Goal: Information Seeking & Learning: Learn about a topic

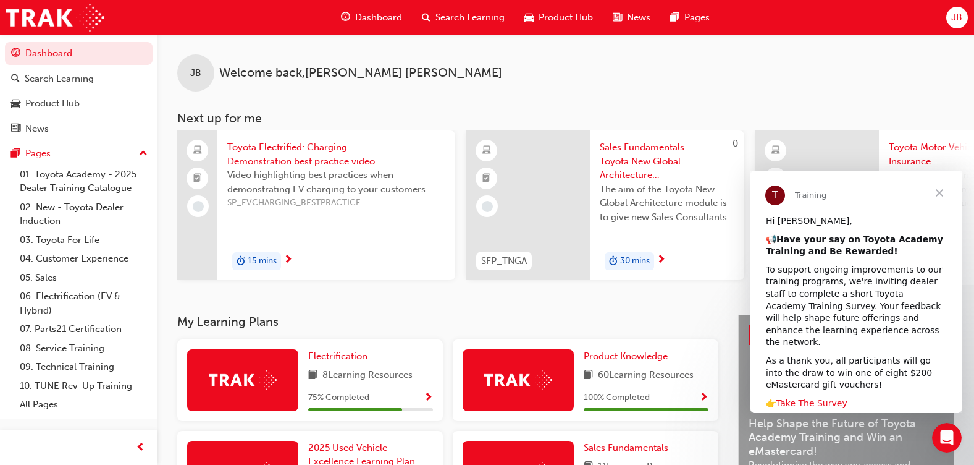
click at [933, 190] on span "Close" at bounding box center [939, 192] width 44 height 44
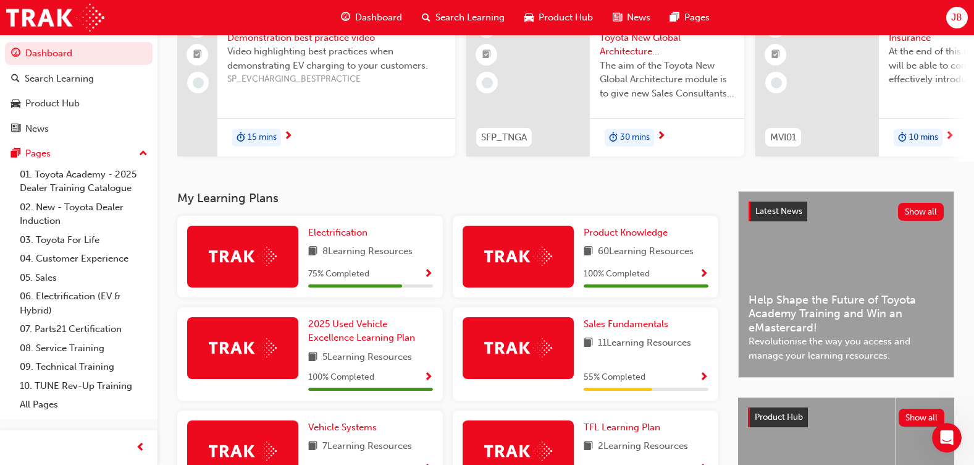
scroll to position [185, 0]
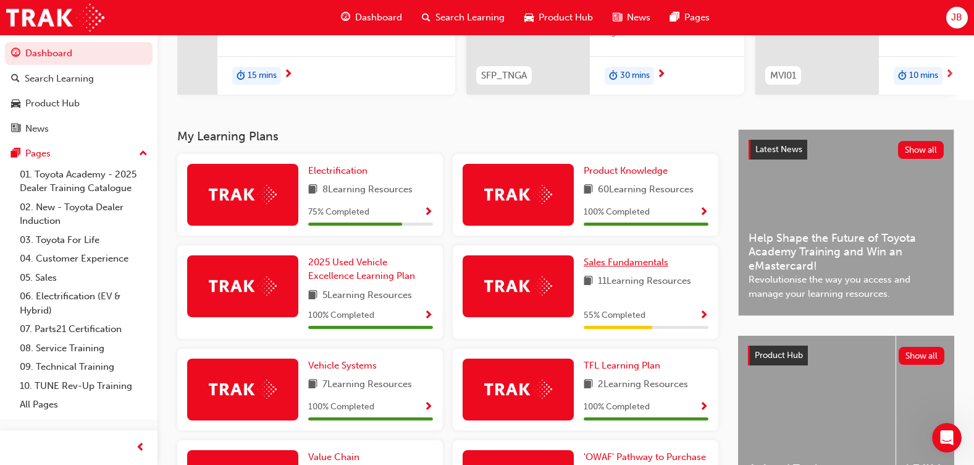
click at [626, 267] on span "Sales Fundamentals" at bounding box center [626, 261] width 85 height 11
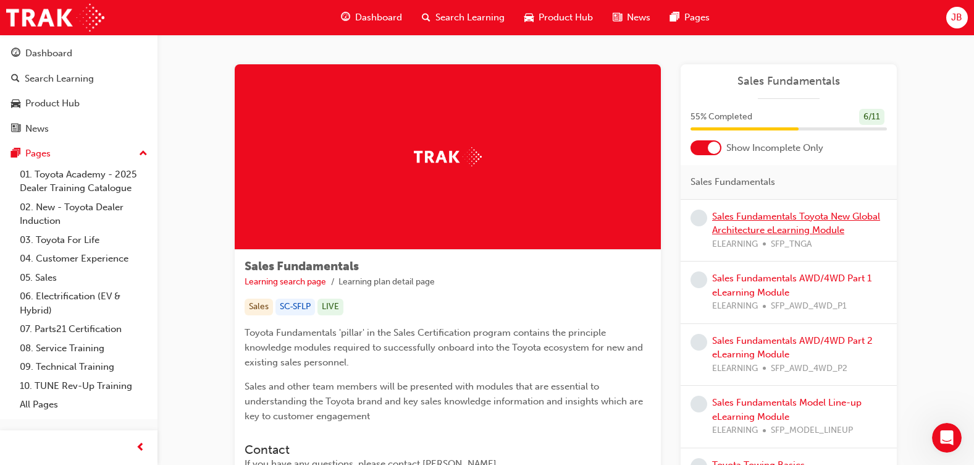
click at [725, 227] on link "Sales Fundamentals Toyota New Global Architecture eLearning Module" at bounding box center [796, 223] width 168 height 25
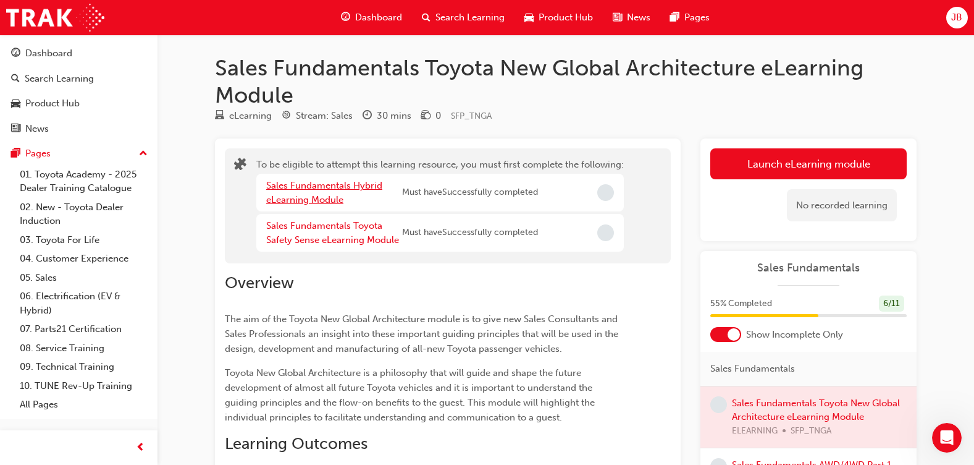
click at [355, 186] on link "Sales Fundamentals Hybrid eLearning Module" at bounding box center [324, 192] width 116 height 25
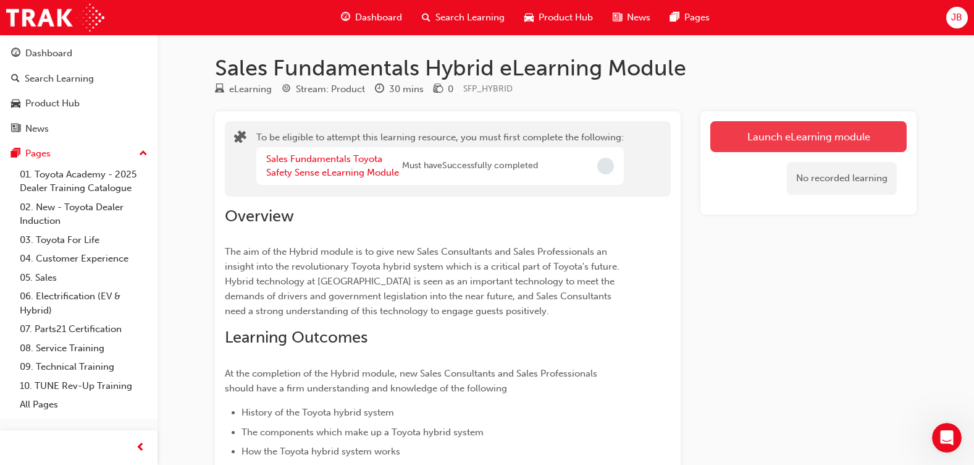
click at [833, 138] on button "Launch eLearning module" at bounding box center [808, 136] width 196 height 31
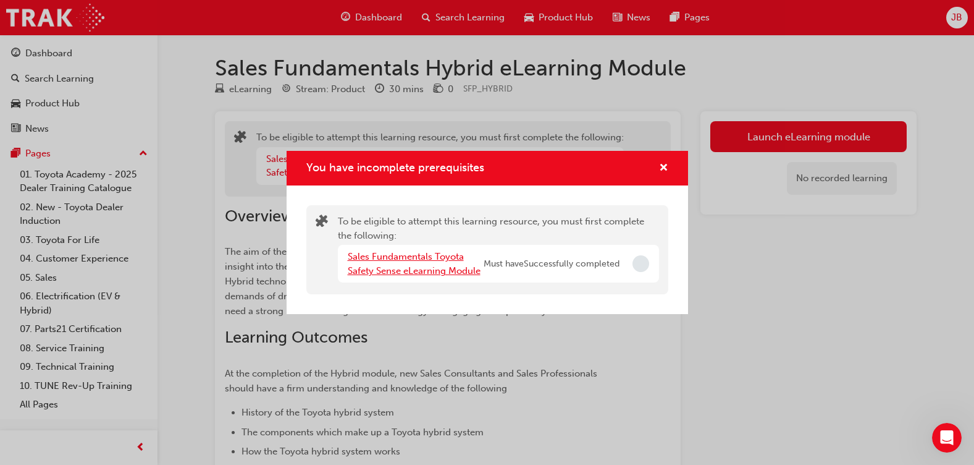
click at [414, 261] on link "Sales Fundamentals Toyota Safety Sense eLearning Module" at bounding box center [414, 263] width 133 height 25
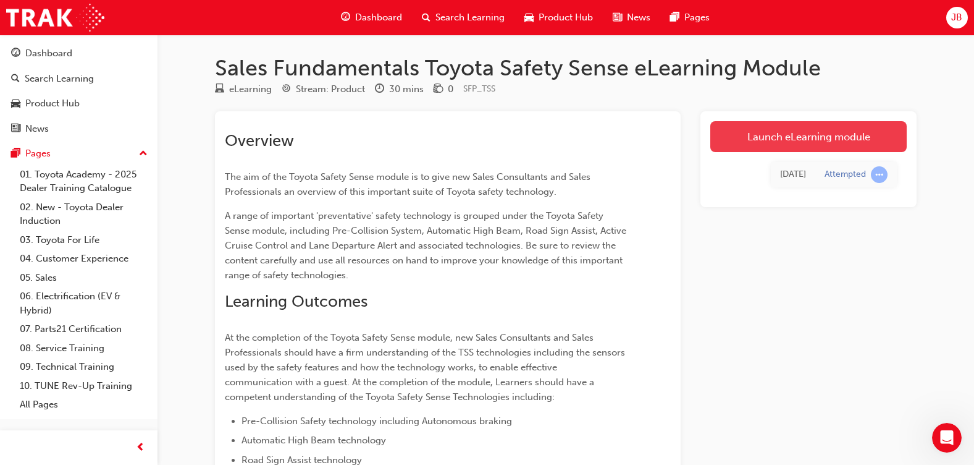
click at [804, 131] on link "Launch eLearning module" at bounding box center [808, 136] width 196 height 31
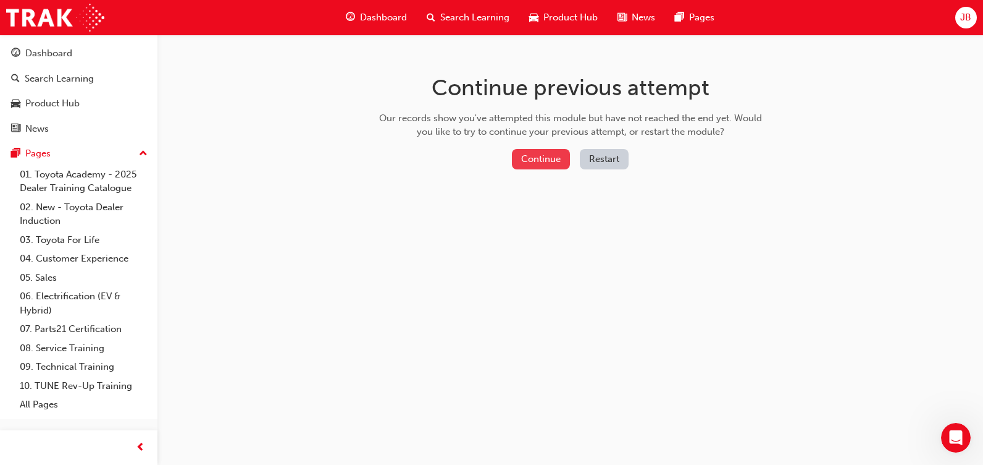
click at [535, 156] on button "Continue" at bounding box center [541, 159] width 58 height 20
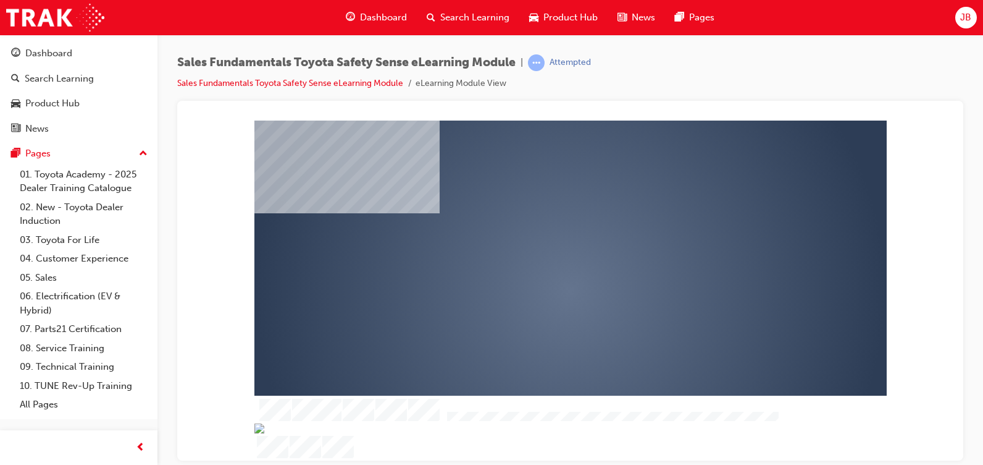
click at [535, 254] on div "play" at bounding box center [535, 254] width 0 height 0
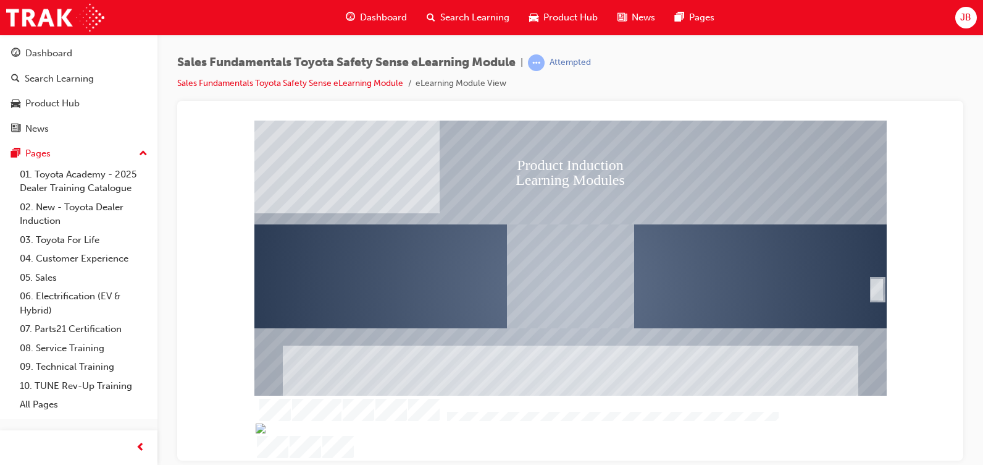
click at [882, 287] on div "SmartShape" at bounding box center [877, 289] width 12 height 22
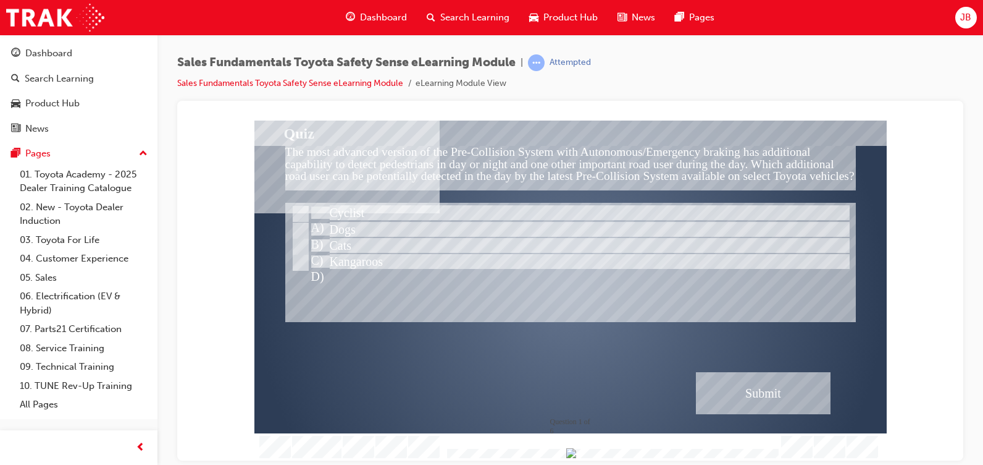
drag, startPoint x: 461, startPoint y: 451, endPoint x: 784, endPoint y: 458, distance: 323.8
click at [784, 458] on div at bounding box center [570, 446] width 633 height 28
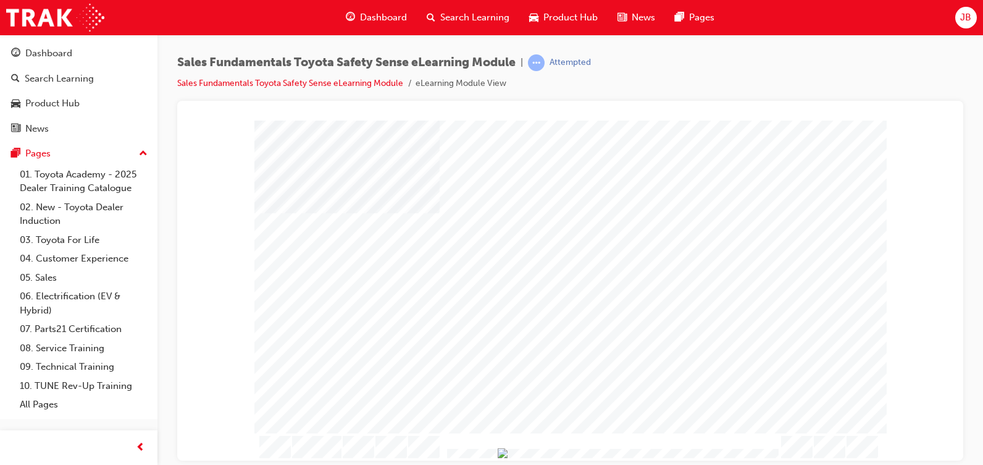
drag, startPoint x: 758, startPoint y: 452, endPoint x: 689, endPoint y: 455, distance: 68.6
click at [508, 455] on img "Progress, Slide 1 of 18" at bounding box center [503, 452] width 10 height 10
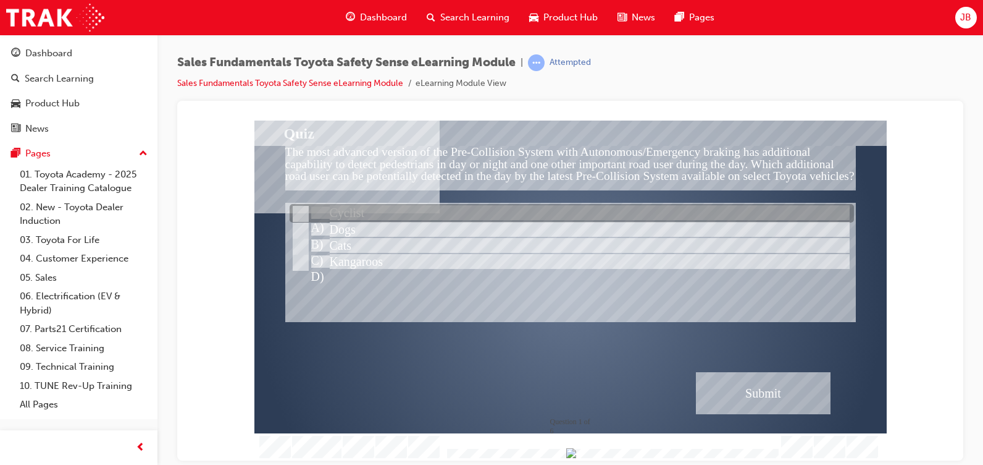
click at [304, 210] on input "Cyclist" at bounding box center [300, 214] width 14 height 14
radio input "true"
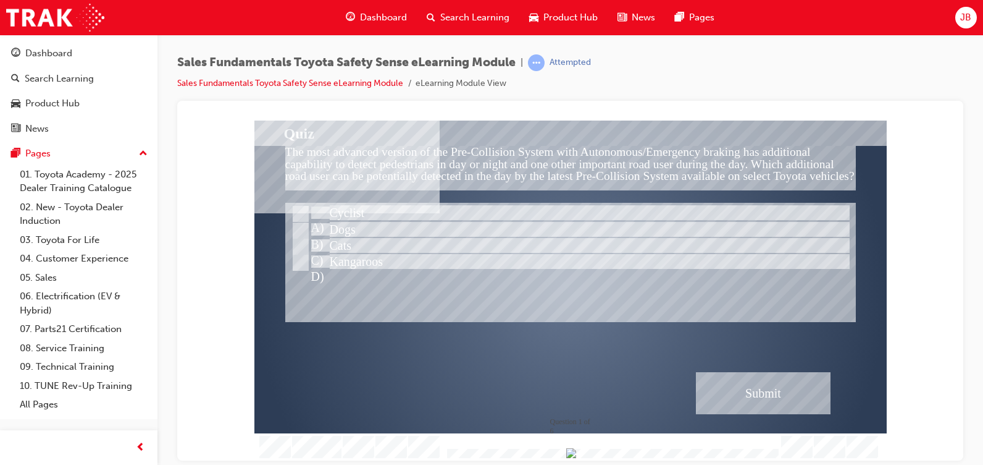
click at [721, 389] on div "Submit" at bounding box center [763, 392] width 135 height 42
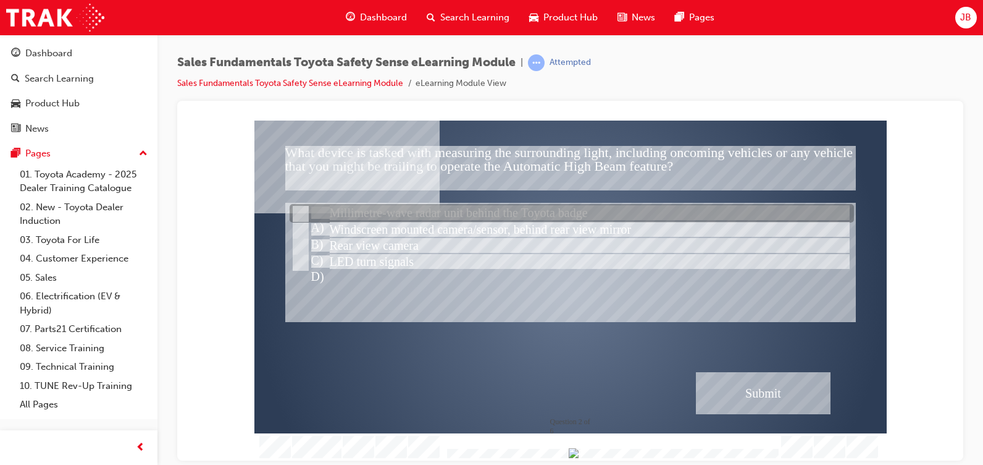
click at [297, 209] on input "Millimetre-wave radar unit behind the Toyota badge" at bounding box center [300, 214] width 14 height 14
radio input "true"
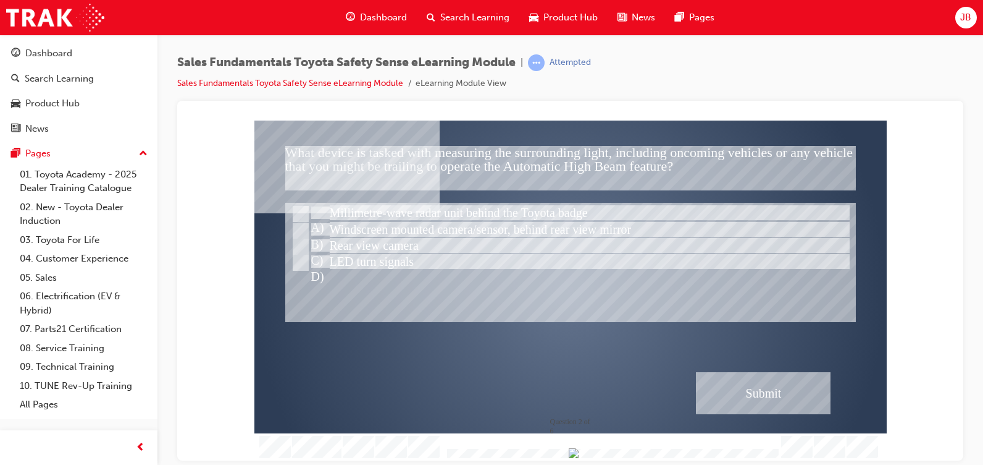
click at [746, 389] on div "Submit" at bounding box center [763, 392] width 135 height 42
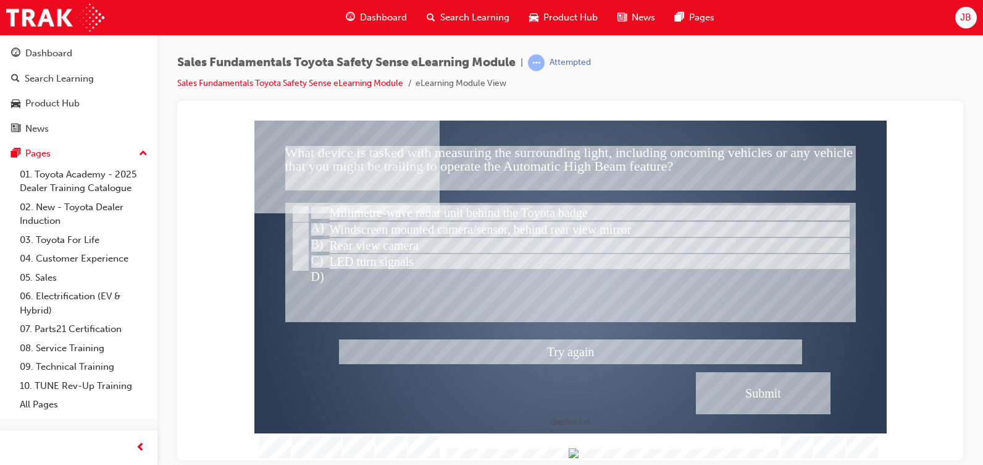
click at [303, 224] on div at bounding box center [570, 290] width 633 height 340
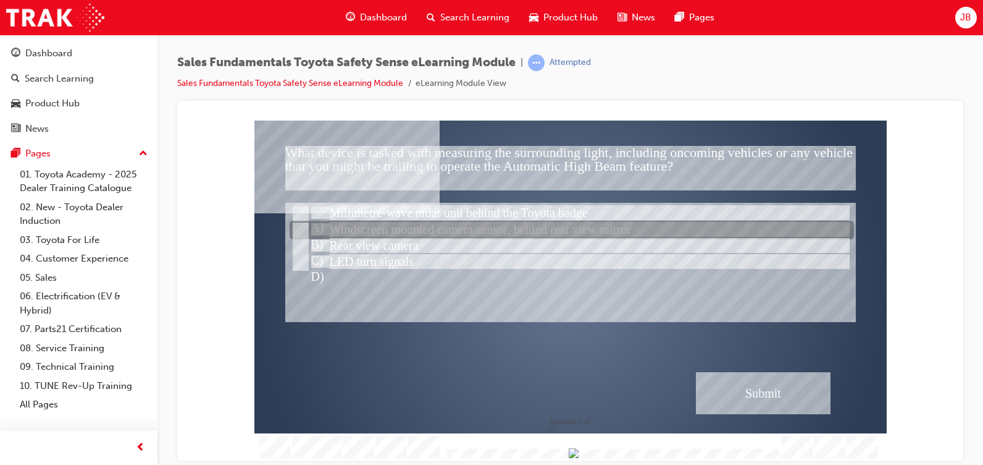
click at [304, 227] on input "Windscreen mounted camera/sensor, behind rear view mirror" at bounding box center [300, 231] width 14 height 14
radio input "true"
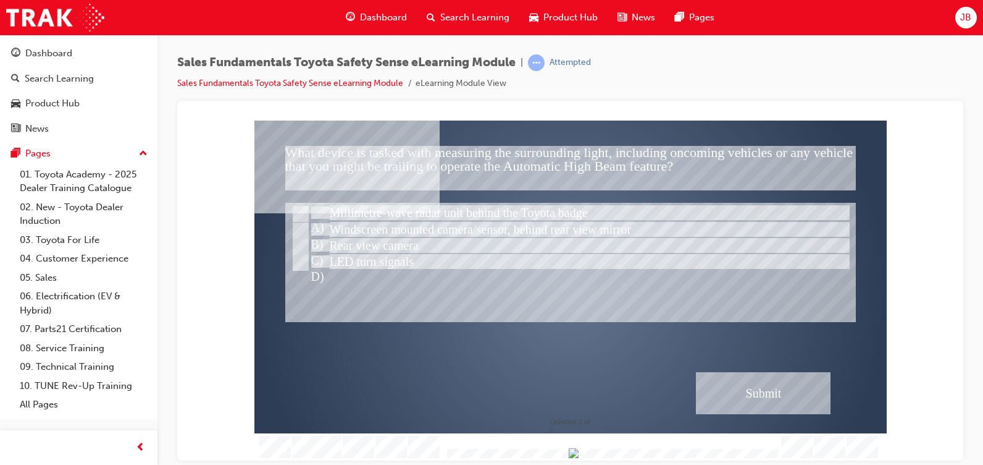
click at [771, 386] on div "Submit" at bounding box center [763, 392] width 135 height 42
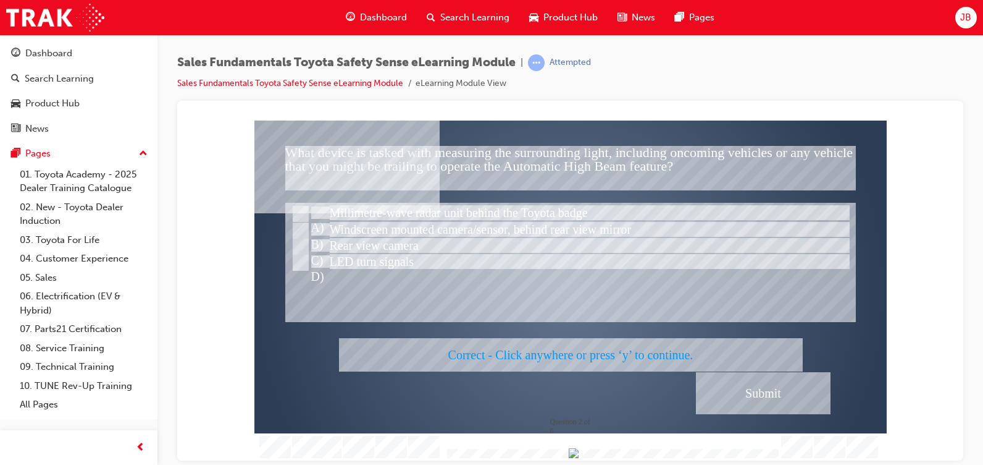
click at [771, 386] on div at bounding box center [570, 290] width 633 height 340
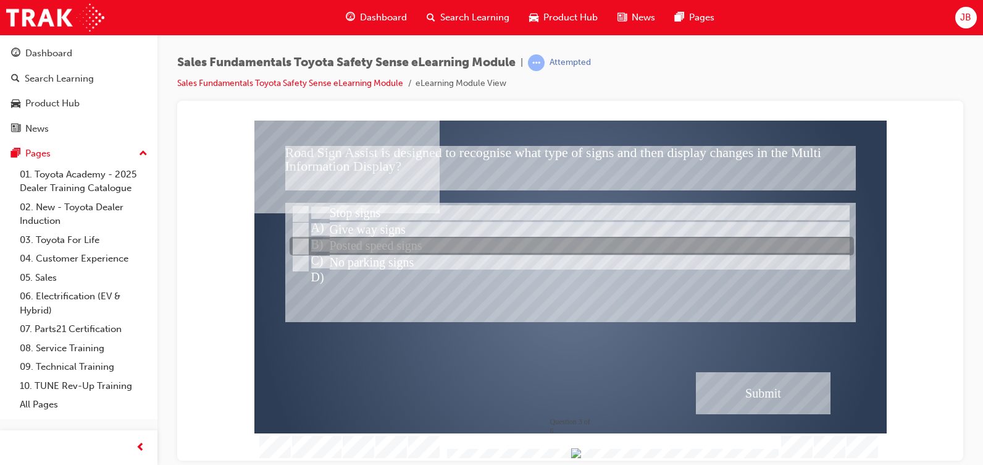
click at [299, 243] on input "Posted speed signs" at bounding box center [300, 247] width 14 height 14
radio input "true"
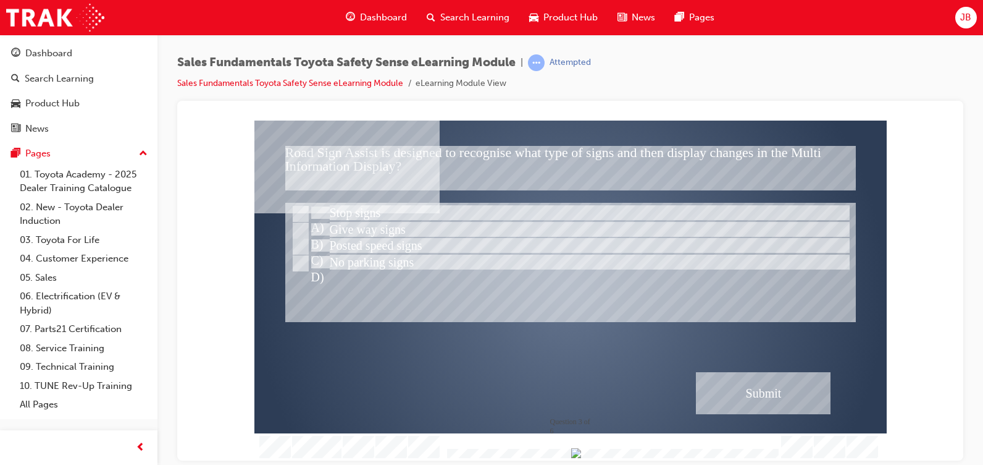
click at [751, 385] on div "Submit" at bounding box center [763, 392] width 135 height 42
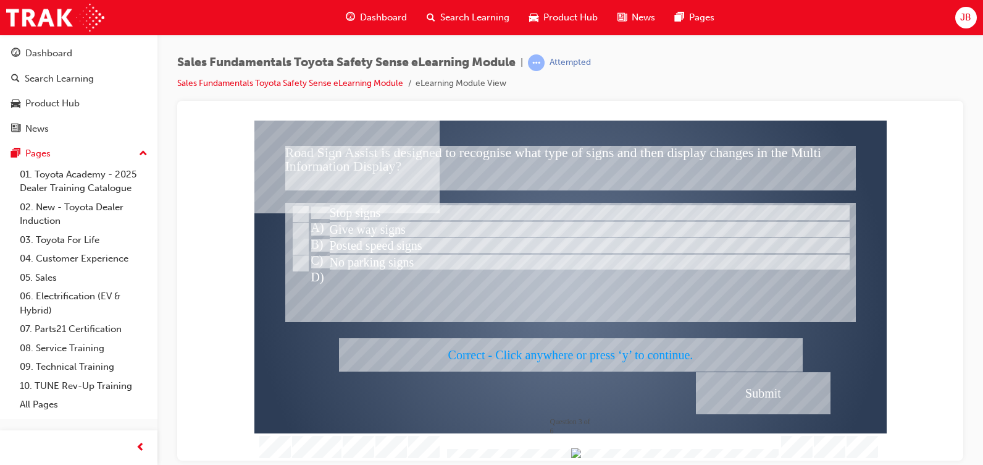
click at [597, 386] on div at bounding box center [570, 290] width 633 height 340
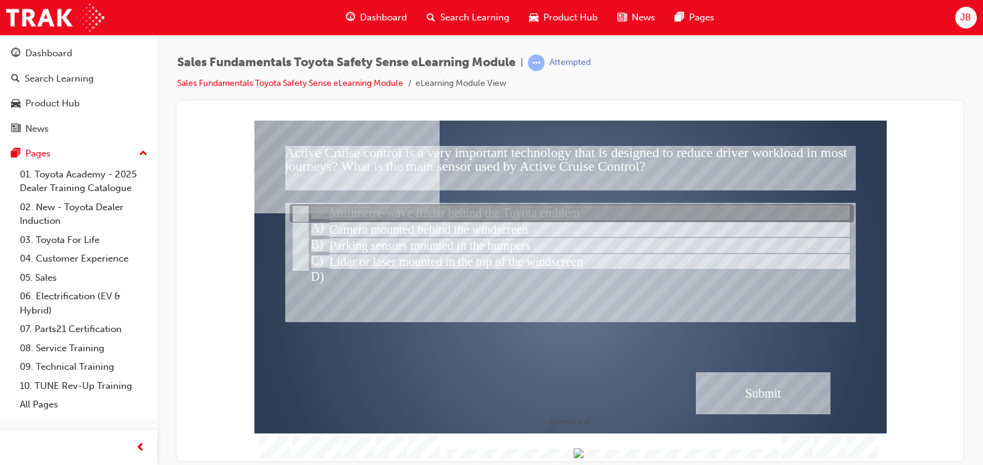
click at [300, 210] on input "Millimetre-wave Radar behind the Toyota emblem" at bounding box center [300, 214] width 14 height 14
radio input "true"
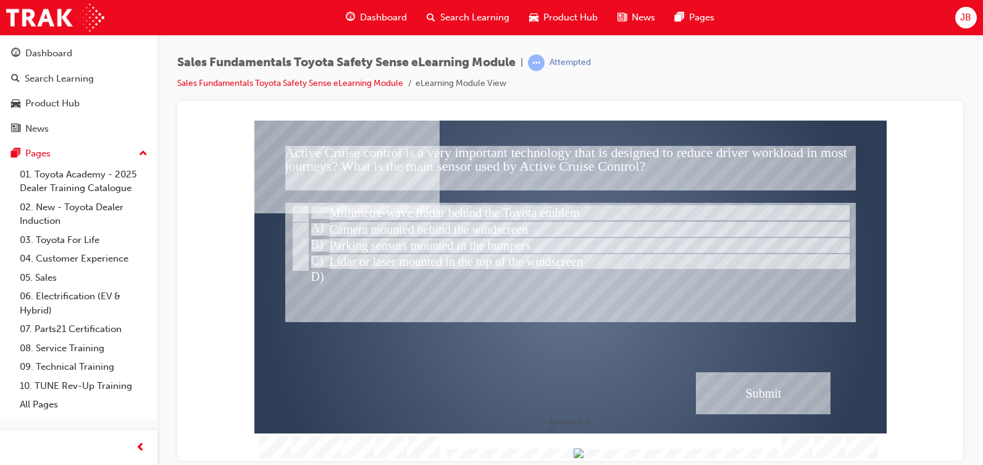
click at [781, 390] on div "Submit" at bounding box center [763, 392] width 135 height 42
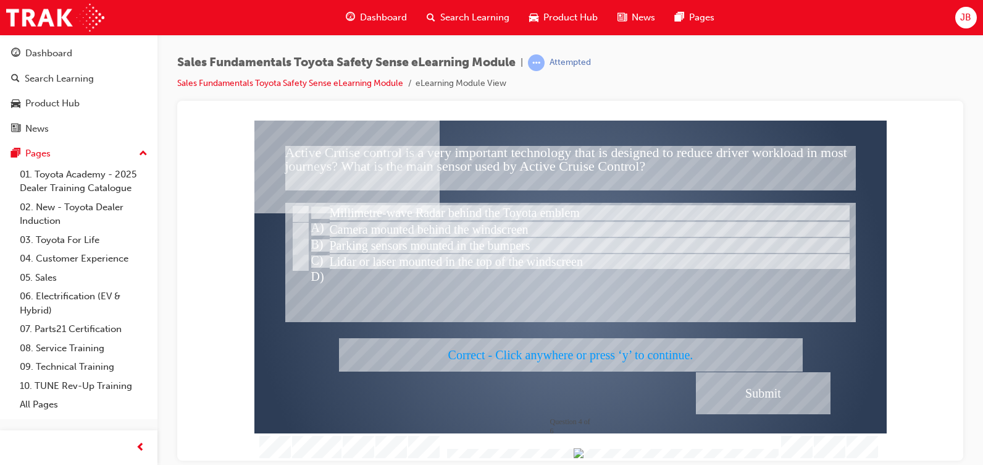
click at [602, 373] on div at bounding box center [570, 290] width 633 height 340
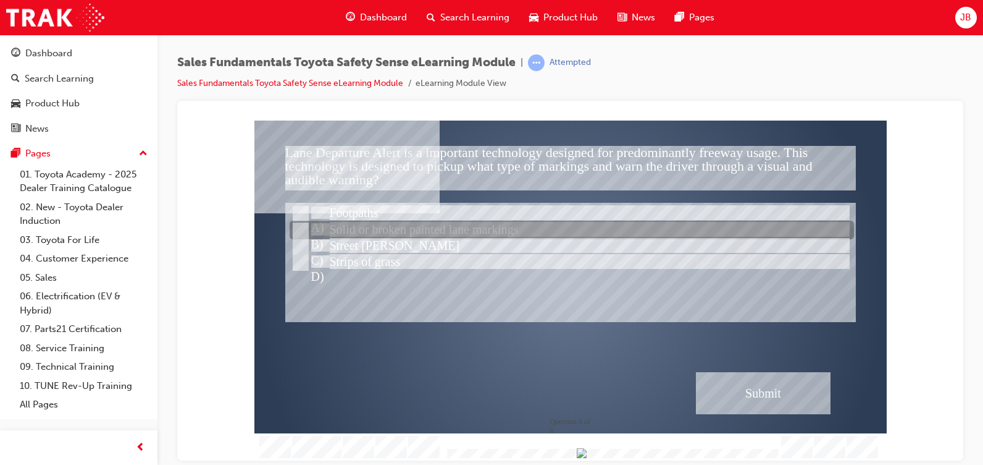
click at [301, 227] on input "Solid or broken painted lane markings" at bounding box center [300, 231] width 14 height 14
radio input "true"
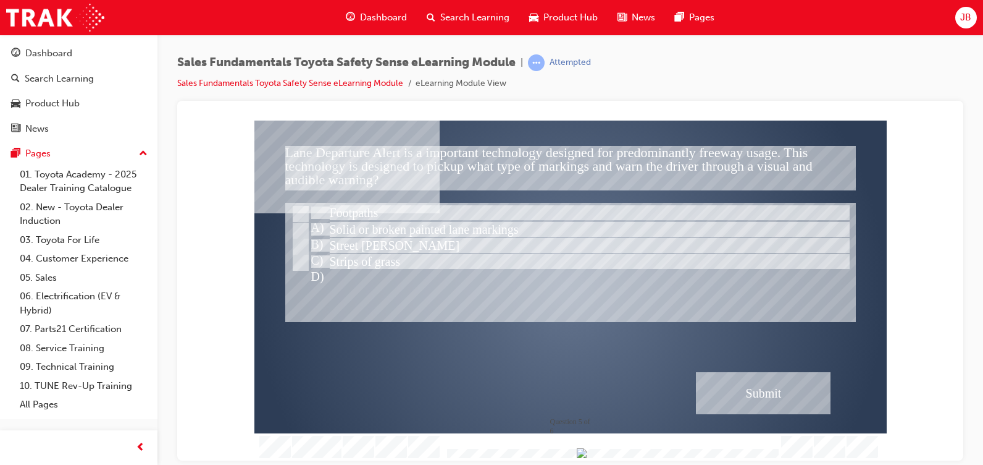
click at [742, 380] on div "Submit" at bounding box center [763, 392] width 135 height 42
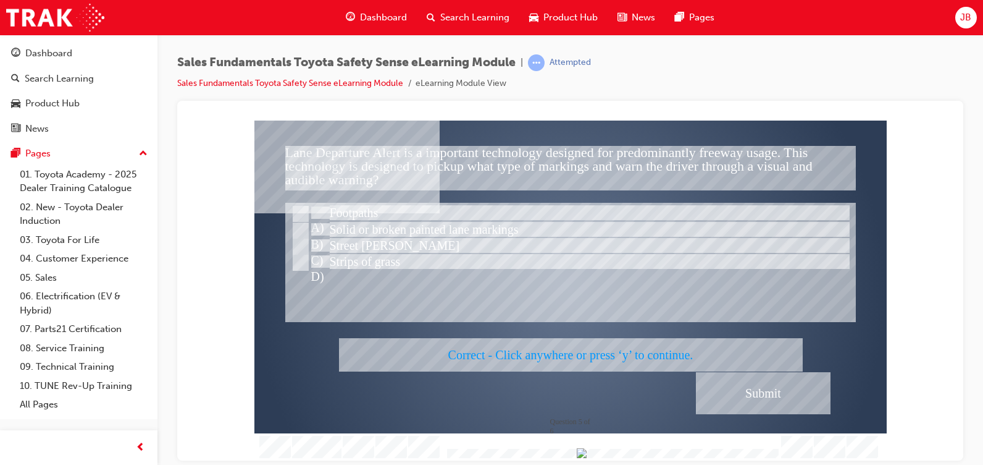
click at [544, 299] on div at bounding box center [570, 290] width 633 height 340
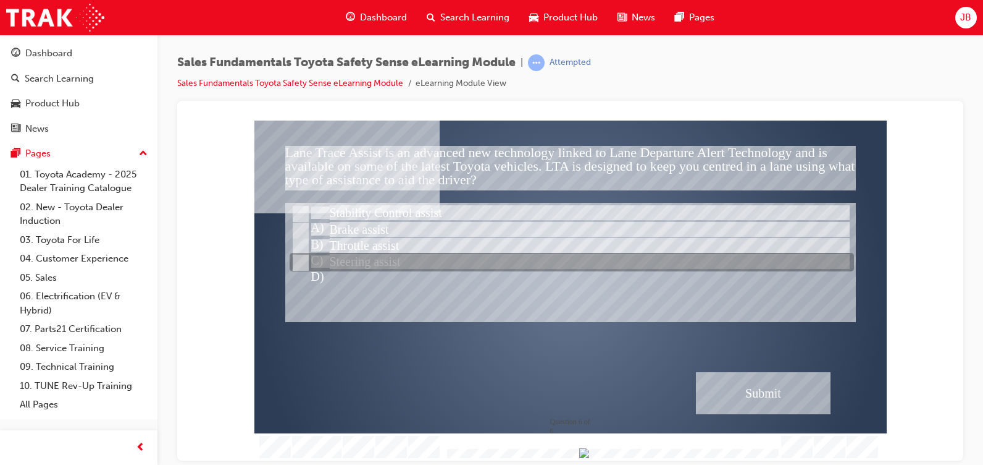
click at [300, 261] on input "Steering assist" at bounding box center [300, 263] width 14 height 14
radio input "true"
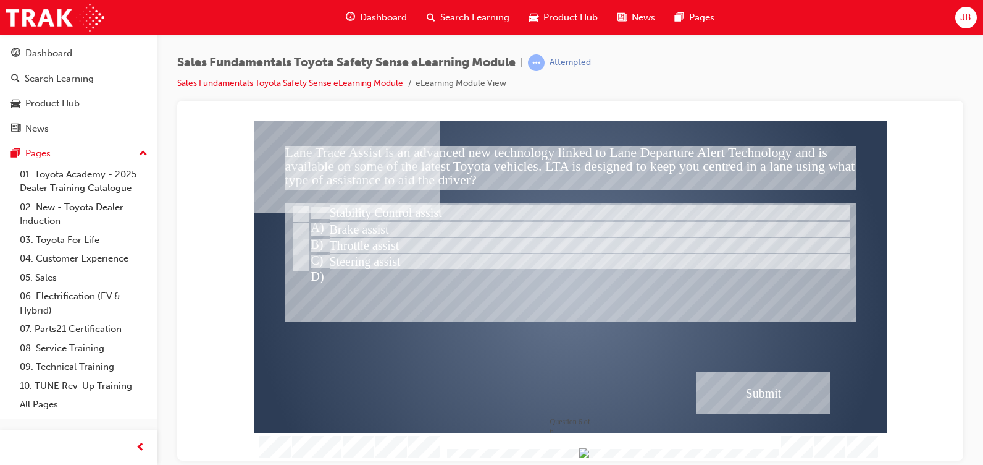
click at [781, 395] on div "Submit" at bounding box center [763, 392] width 135 height 42
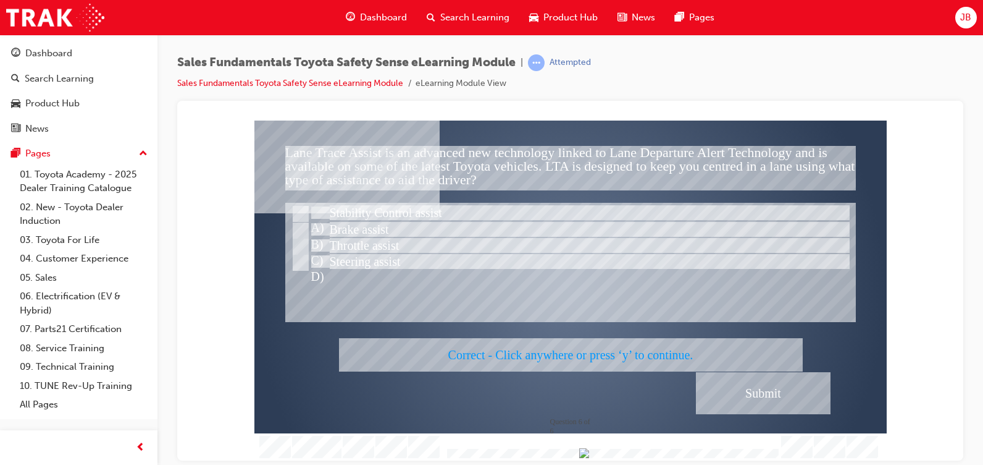
click at [534, 277] on div at bounding box center [570, 290] width 633 height 340
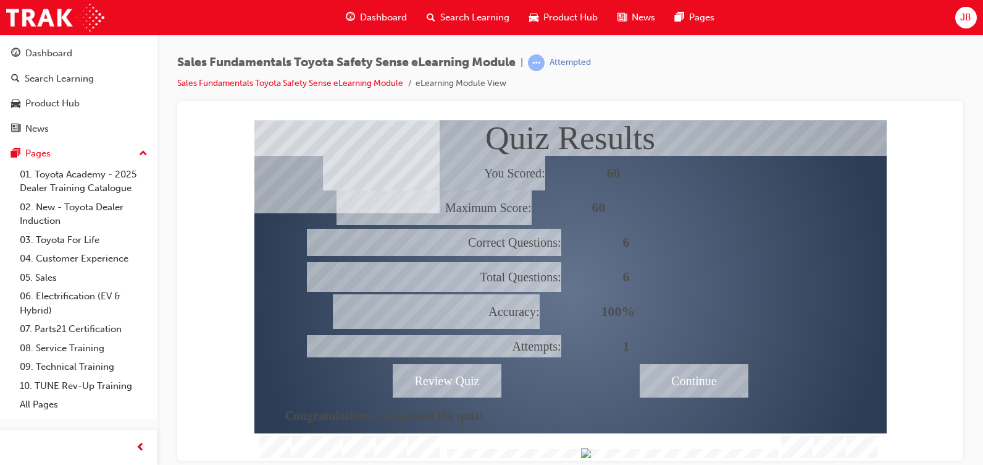
click at [679, 386] on div "Continue" at bounding box center [694, 379] width 109 height 33
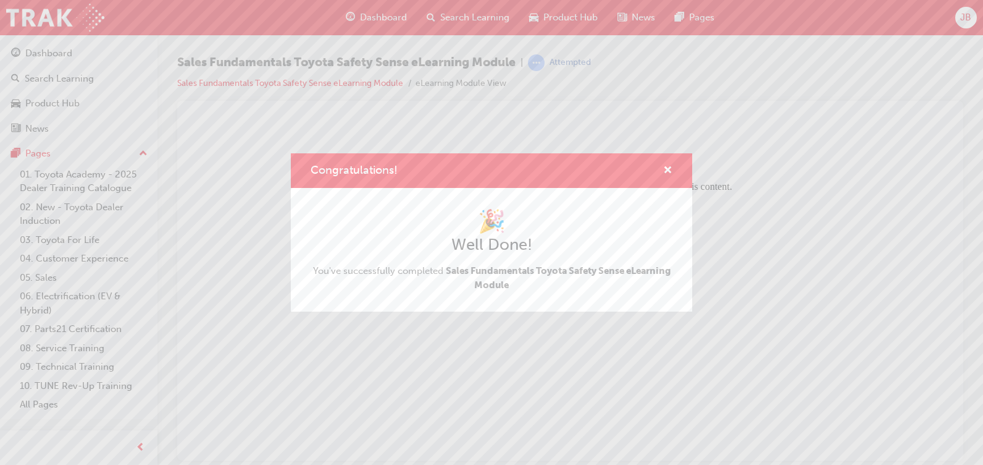
click at [681, 373] on div "Congratulations! 🎉 Well Done! You've successfully completed Sales Fundamentals …" at bounding box center [491, 232] width 983 height 465
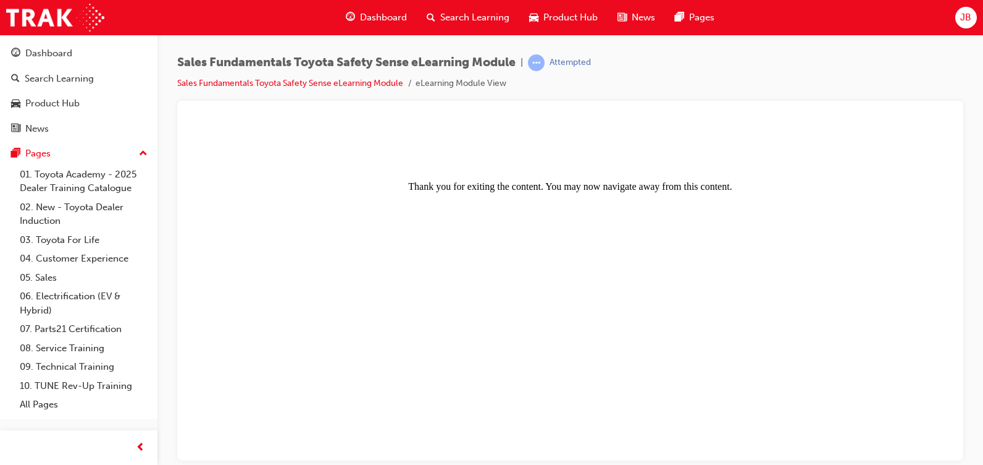
click at [681, 372] on body "Thank you for exiting the content. You may now navigate away from this content." at bounding box center [570, 290] width 757 height 330
click at [54, 55] on div "Dashboard" at bounding box center [48, 53] width 47 height 14
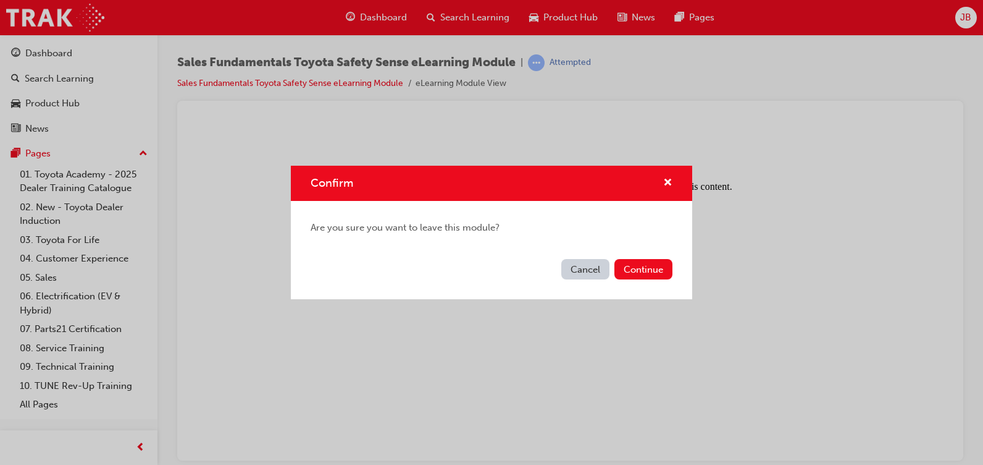
click at [586, 266] on button "Cancel" at bounding box center [586, 269] width 48 height 20
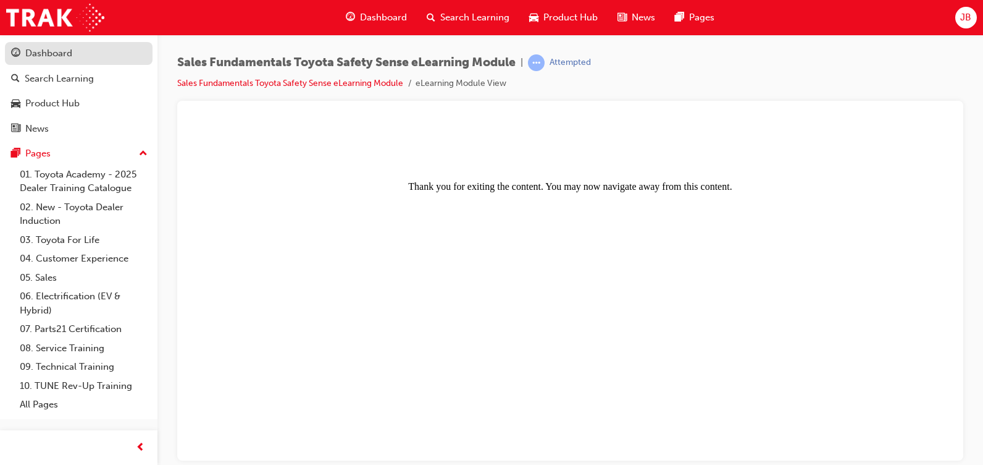
click at [64, 51] on div "Dashboard" at bounding box center [48, 53] width 47 height 14
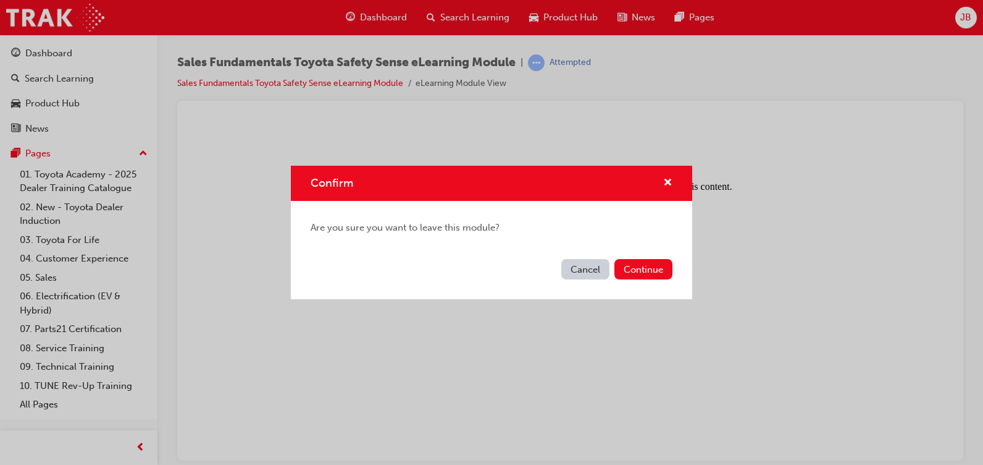
click at [499, 397] on div "Confirm Are you sure you want to leave this module? Cancel Continue" at bounding box center [491, 232] width 983 height 465
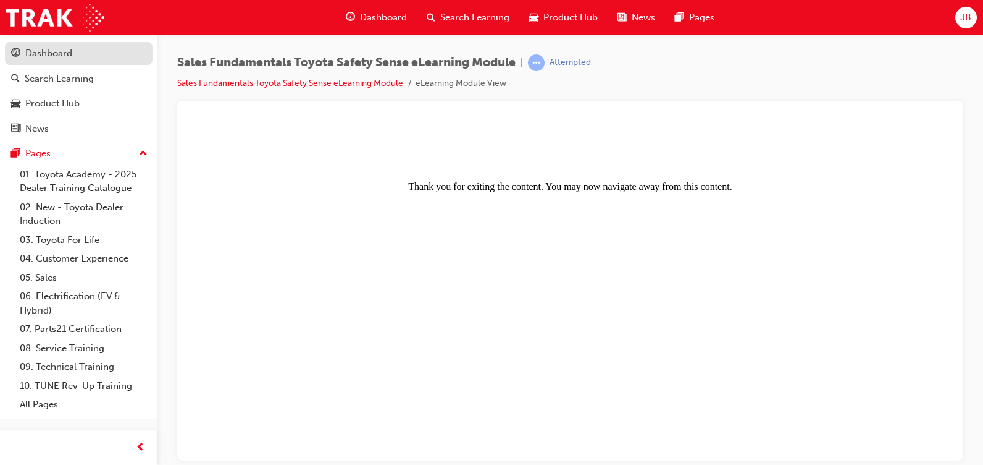
click at [79, 59] on div "Dashboard" at bounding box center [78, 53] width 135 height 15
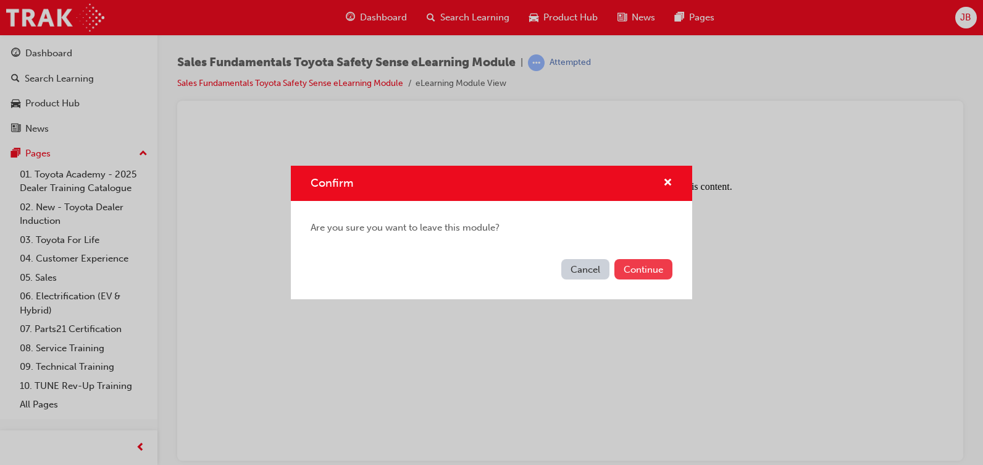
click at [649, 269] on button "Continue" at bounding box center [644, 269] width 58 height 20
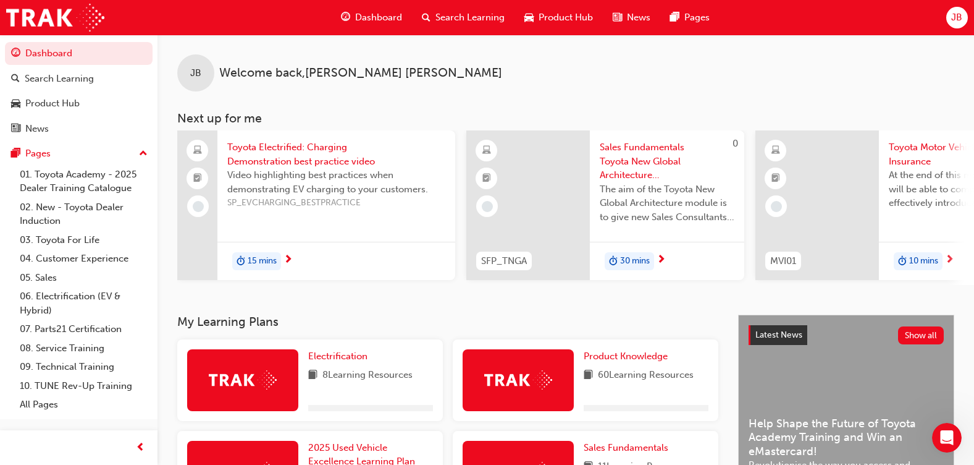
scroll to position [124, 0]
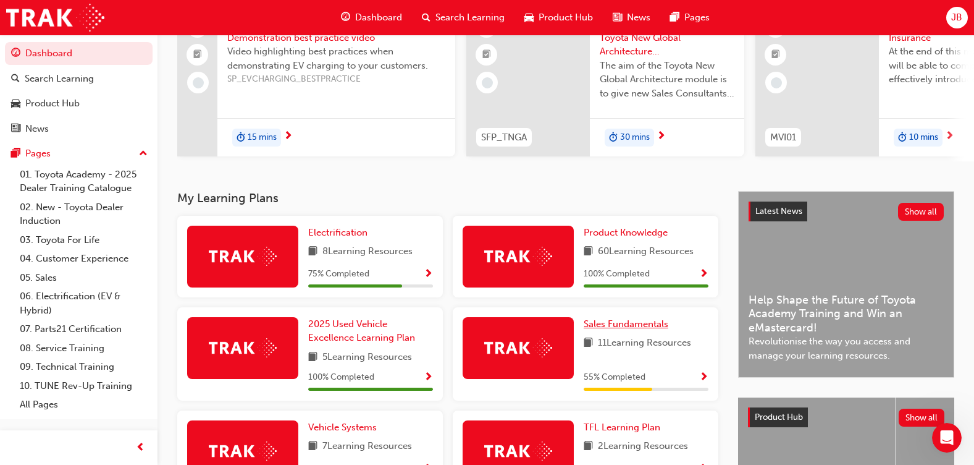
click at [600, 329] on span "Sales Fundamentals" at bounding box center [626, 323] width 85 height 11
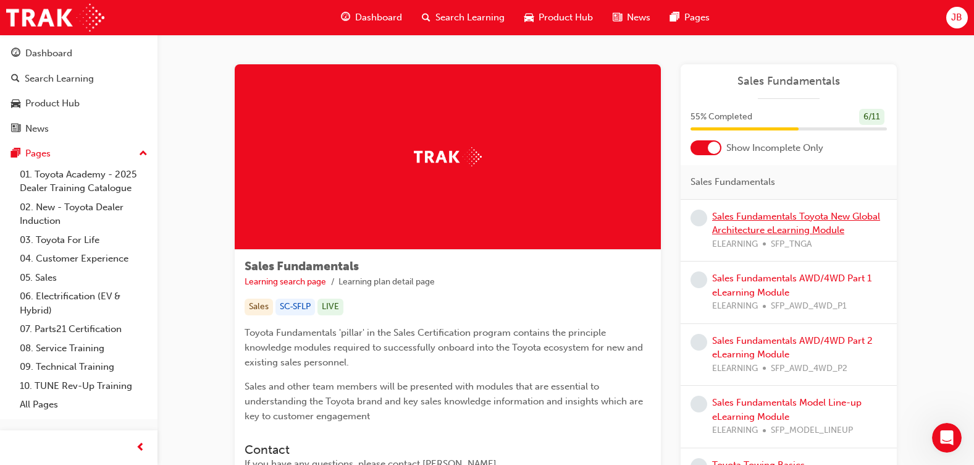
click at [763, 219] on link "Sales Fundamentals Toyota New Global Architecture eLearning Module" at bounding box center [796, 223] width 168 height 25
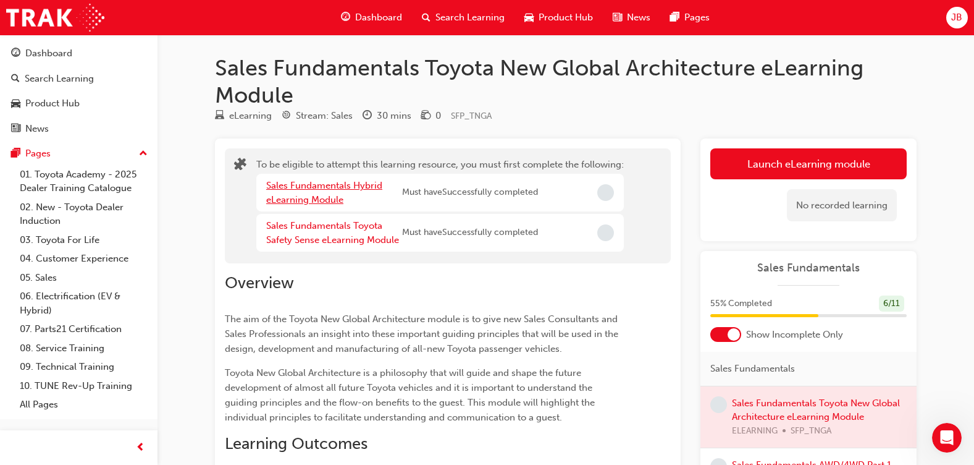
click at [347, 183] on link "Sales Fundamentals Hybrid eLearning Module" at bounding box center [324, 192] width 116 height 25
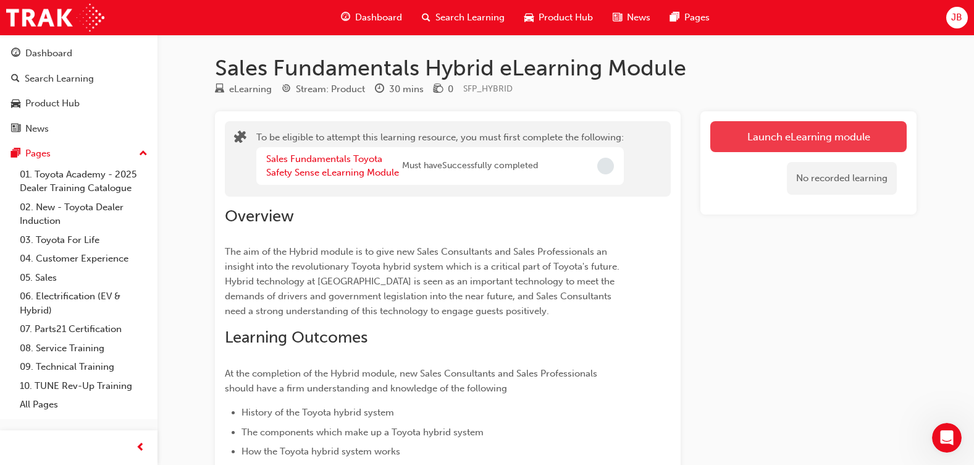
click at [778, 138] on button "Launch eLearning module" at bounding box center [808, 136] width 196 height 31
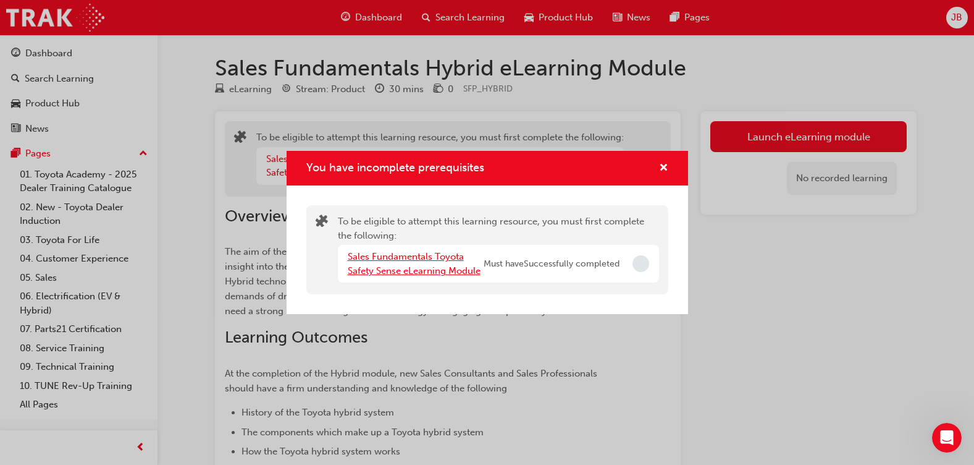
click at [374, 253] on link "Sales Fundamentals Toyota Safety Sense eLearning Module" at bounding box center [414, 263] width 133 height 25
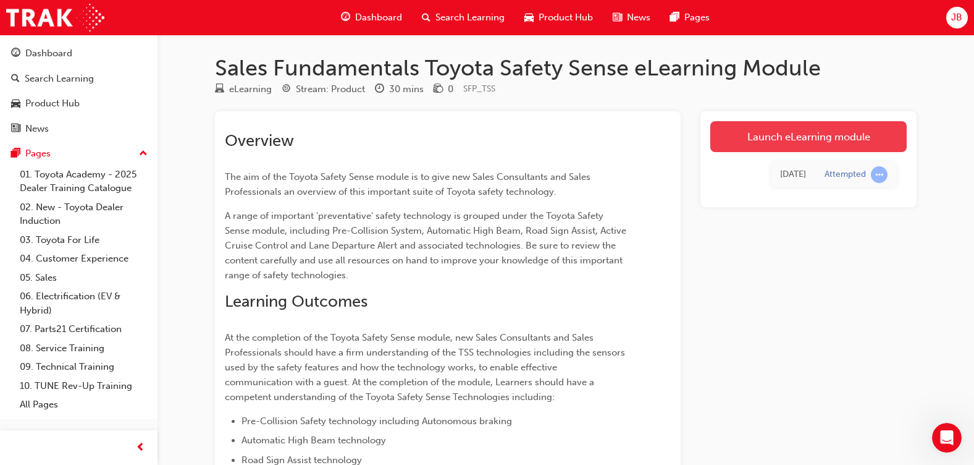
click at [867, 138] on link "Launch eLearning module" at bounding box center [808, 136] width 196 height 31
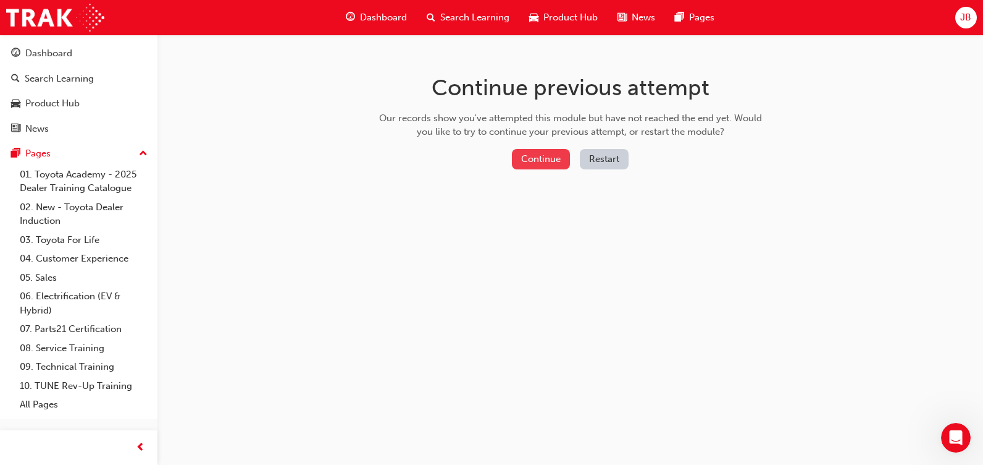
click at [540, 156] on button "Continue" at bounding box center [541, 159] width 58 height 20
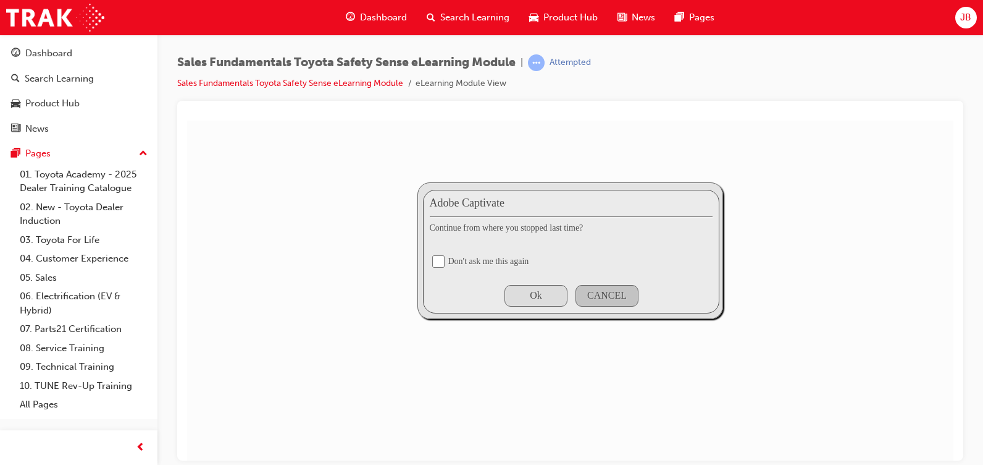
click at [538, 300] on div "Ok" at bounding box center [536, 295] width 63 height 22
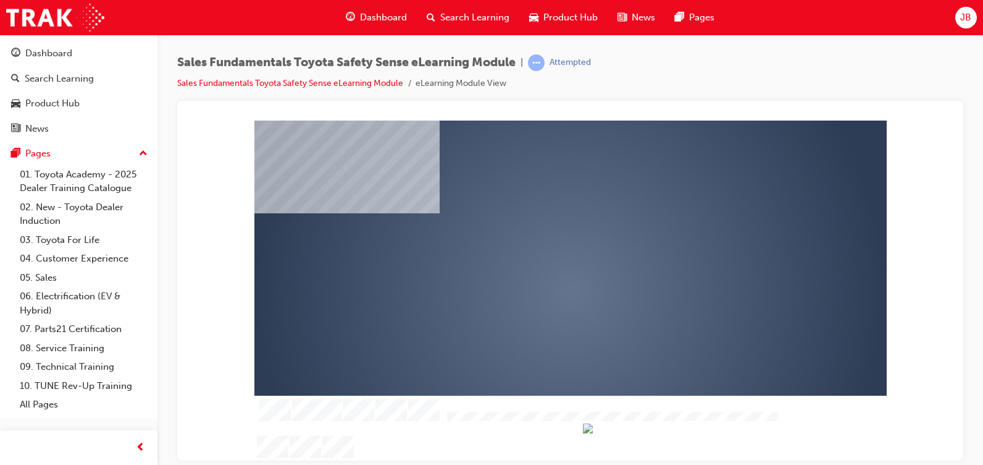
click at [535, 254] on div "play" at bounding box center [535, 254] width 0 height 0
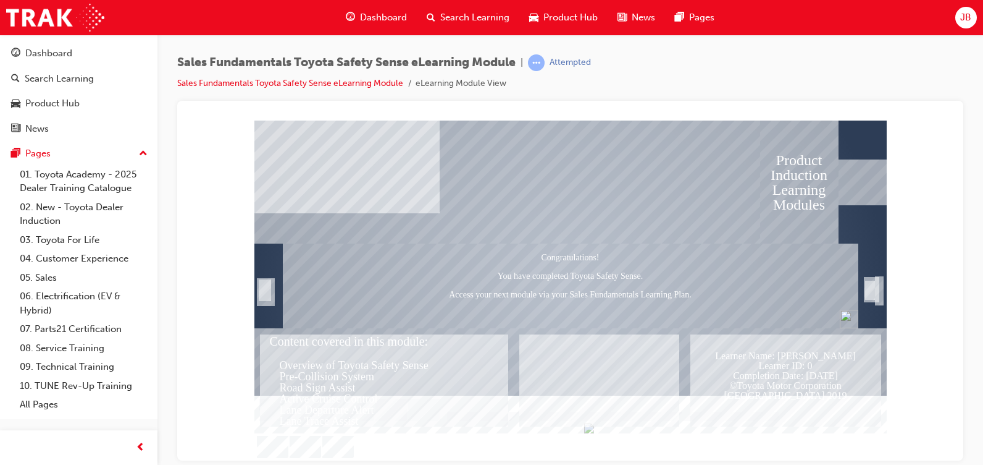
click at [870, 282] on div "Trigger this button to exit" at bounding box center [870, 290] width 12 height 22
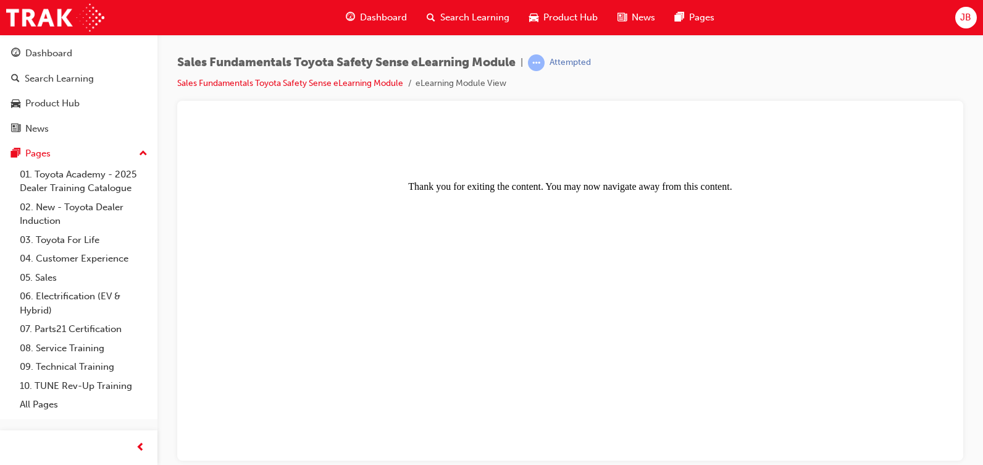
click at [870, 282] on body "Thank you for exiting the content. You may now navigate away from this content." at bounding box center [570, 290] width 757 height 330
click at [37, 48] on div "Dashboard" at bounding box center [48, 53] width 47 height 14
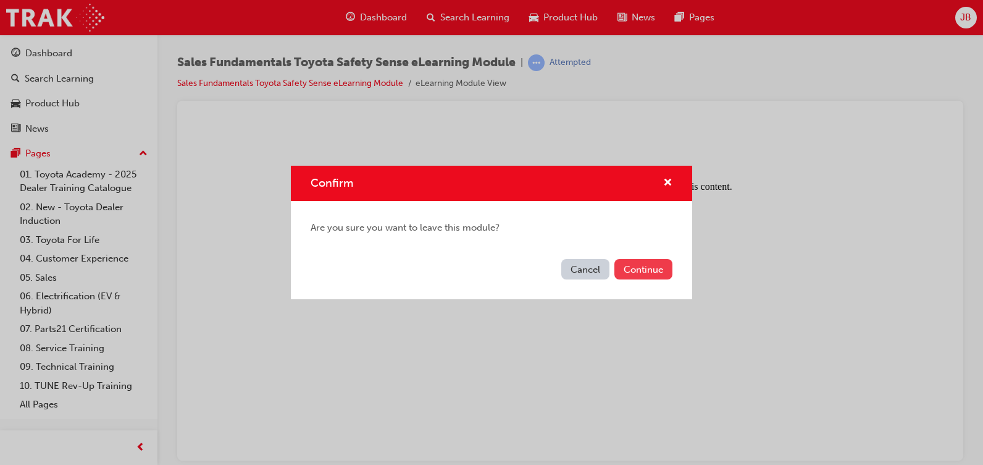
click at [644, 275] on button "Continue" at bounding box center [644, 269] width 58 height 20
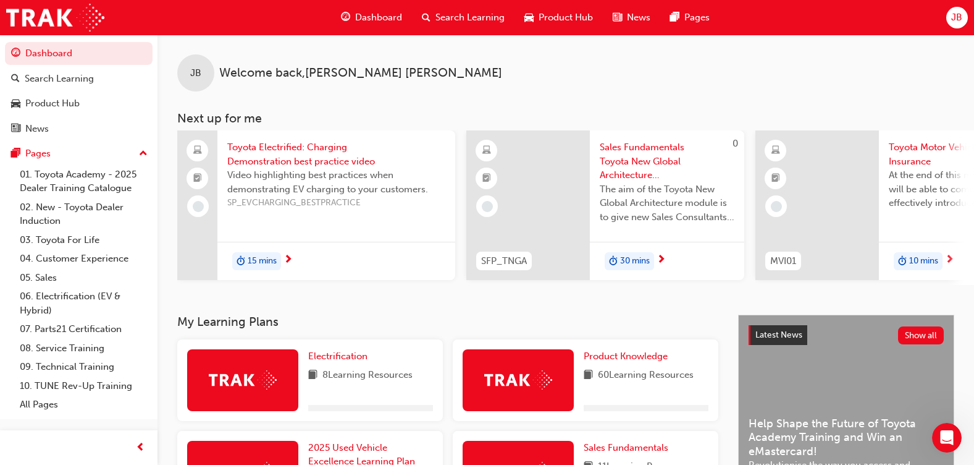
scroll to position [124, 0]
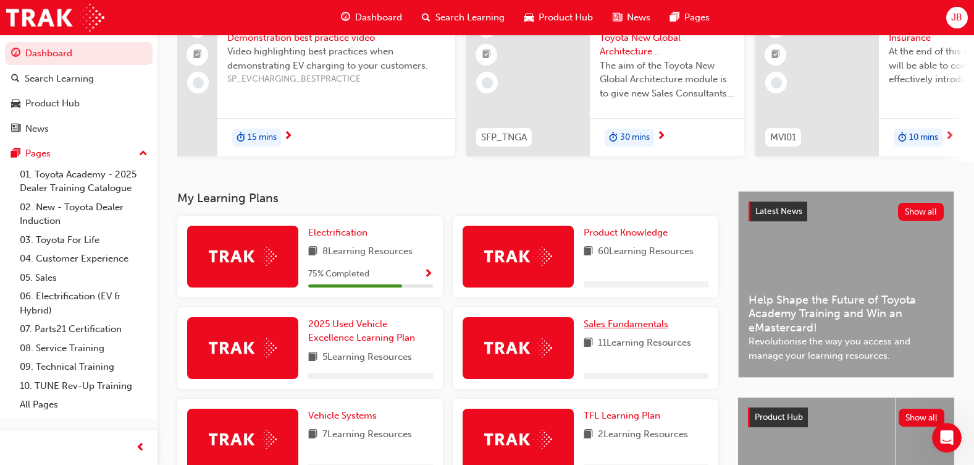
click at [622, 329] on span "Sales Fundamentals" at bounding box center [626, 323] width 85 height 11
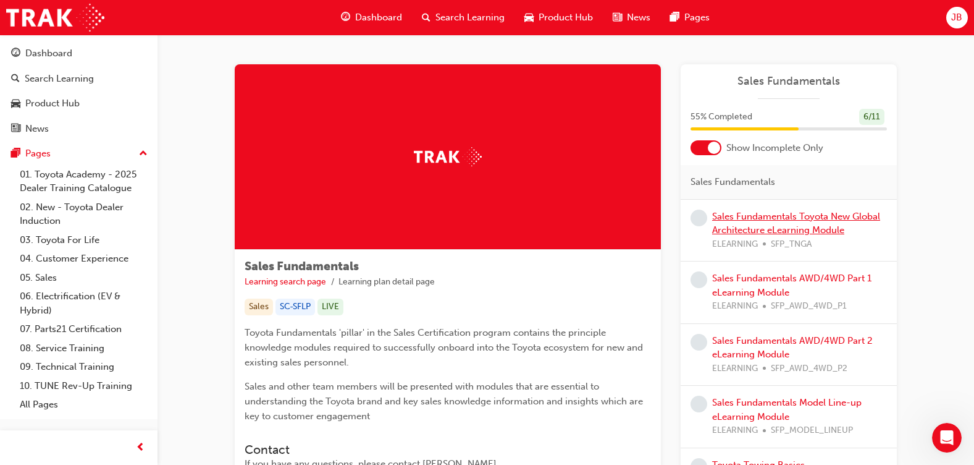
click at [765, 214] on link "Sales Fundamentals Toyota New Global Architecture eLearning Module" at bounding box center [796, 223] width 168 height 25
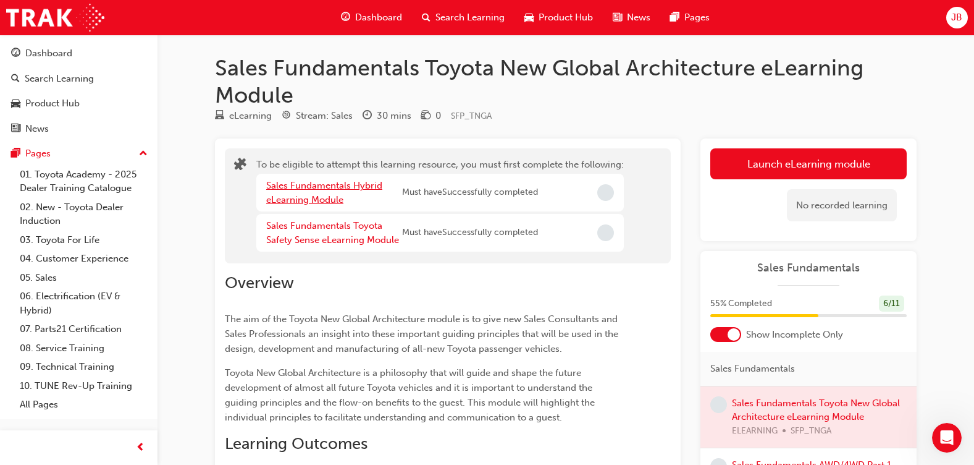
click at [285, 185] on link "Sales Fundamentals Hybrid eLearning Module" at bounding box center [324, 192] width 116 height 25
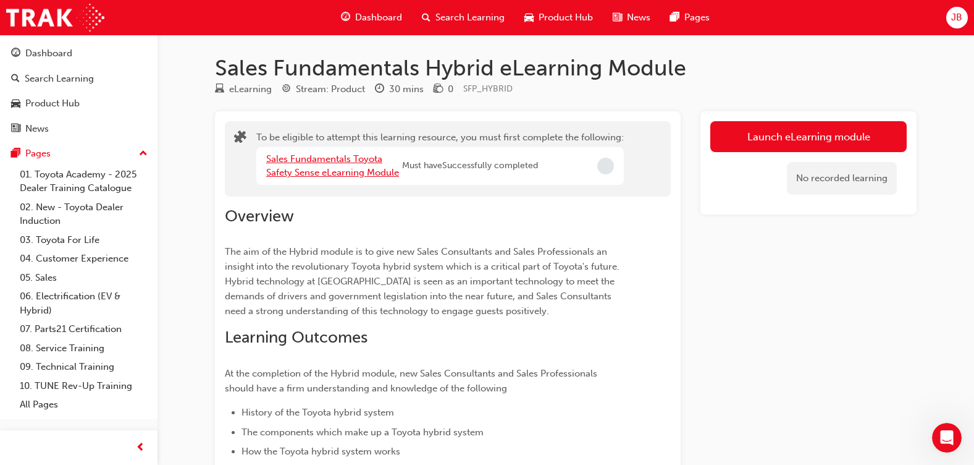
click at [307, 164] on link "Sales Fundamentals Toyota Safety Sense eLearning Module" at bounding box center [332, 165] width 133 height 25
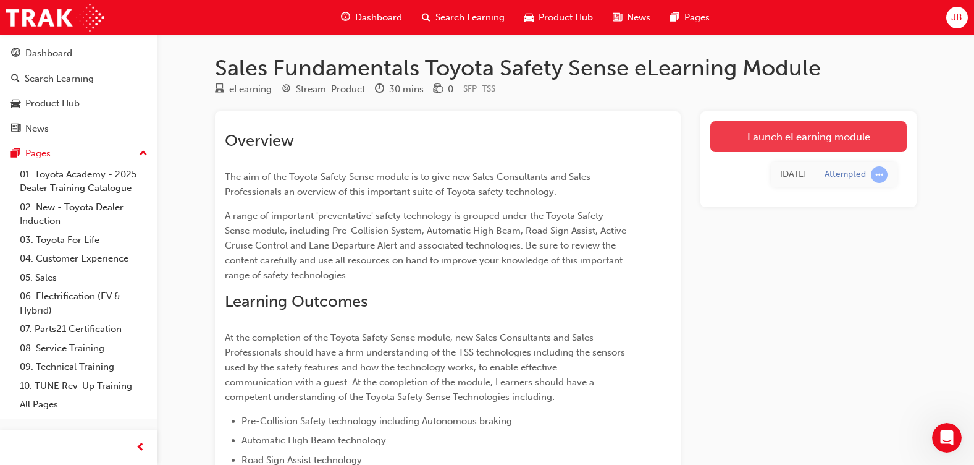
click at [796, 136] on link "Launch eLearning module" at bounding box center [808, 136] width 196 height 31
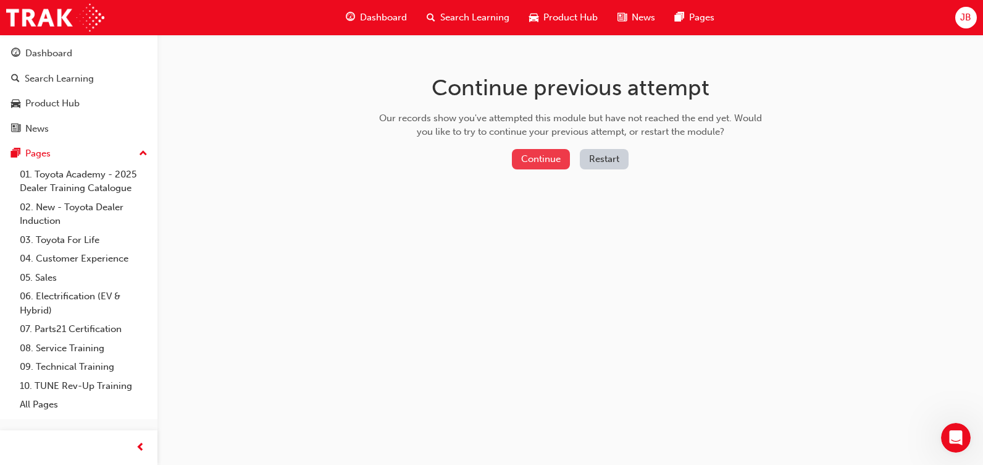
click at [536, 153] on button "Continue" at bounding box center [541, 159] width 58 height 20
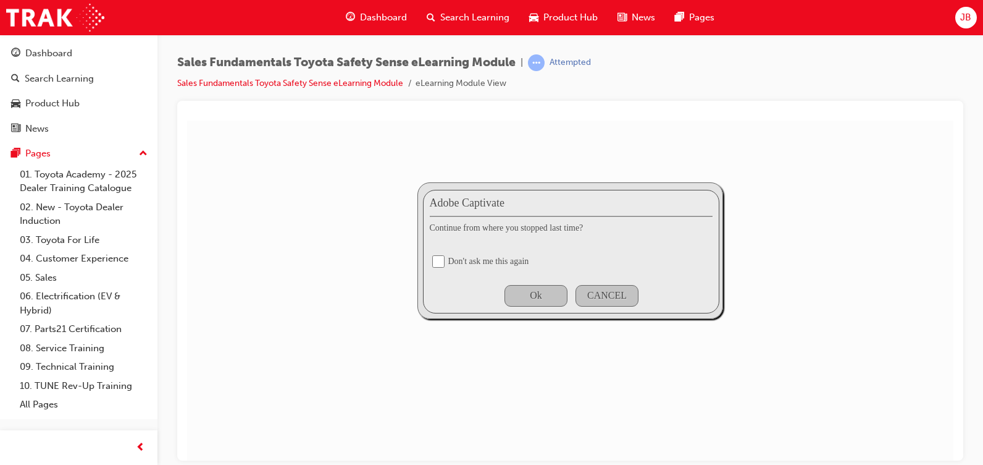
click at [527, 283] on div "Adobe Captivate Continue from where you stopped last time? Don't ask me this ag…" at bounding box center [571, 251] width 297 height 124
click at [529, 298] on div "Ok" at bounding box center [536, 295] width 63 height 22
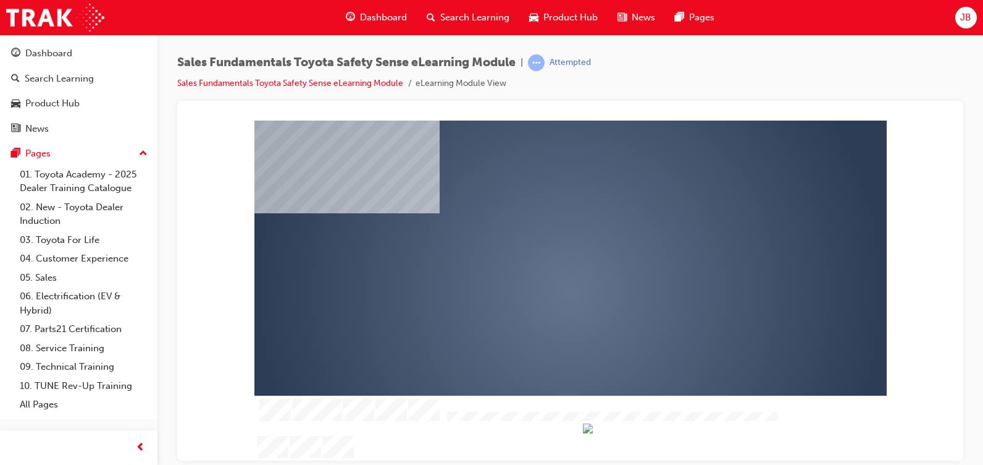
click at [535, 254] on div "play" at bounding box center [535, 254] width 0 height 0
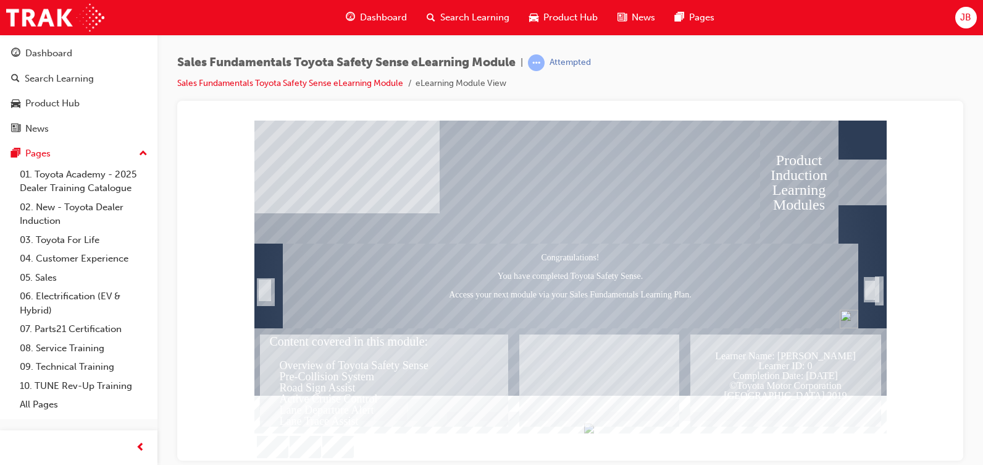
click at [869, 285] on div "Trigger this button to exit" at bounding box center [870, 290] width 12 height 22
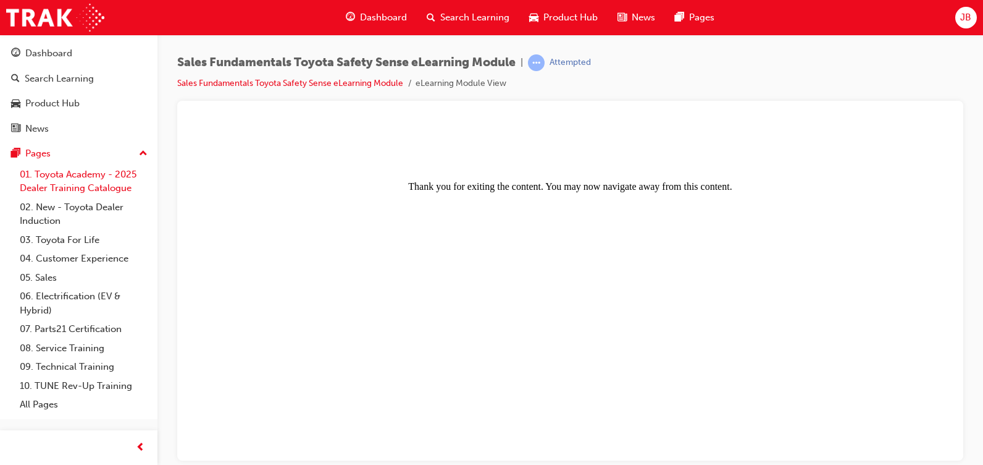
click at [77, 184] on link "01. Toyota Academy - 2025 Dealer Training Catalogue" at bounding box center [84, 181] width 138 height 33
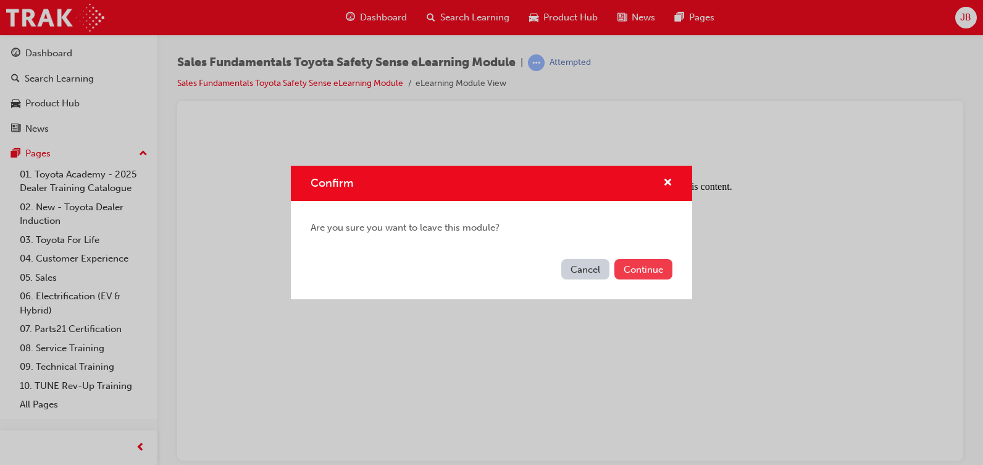
click at [641, 260] on button "Continue" at bounding box center [644, 269] width 58 height 20
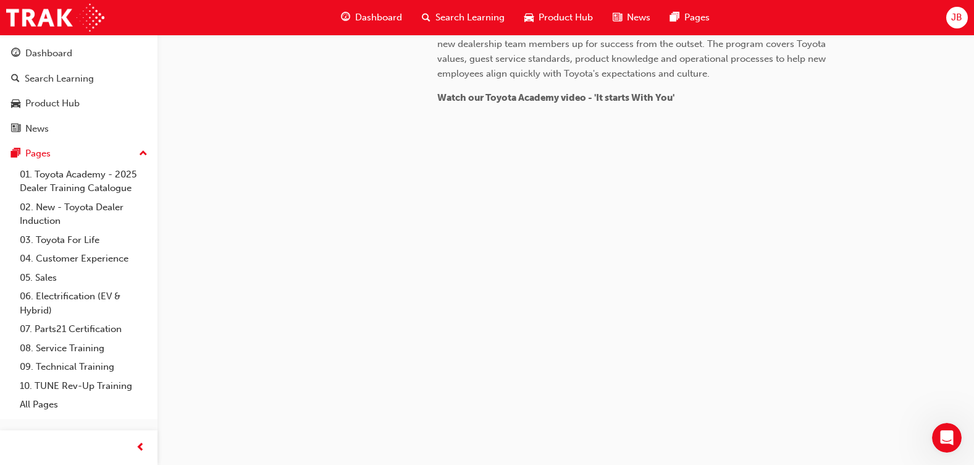
scroll to position [930, 0]
click at [75, 59] on div "Dashboard" at bounding box center [78, 53] width 135 height 15
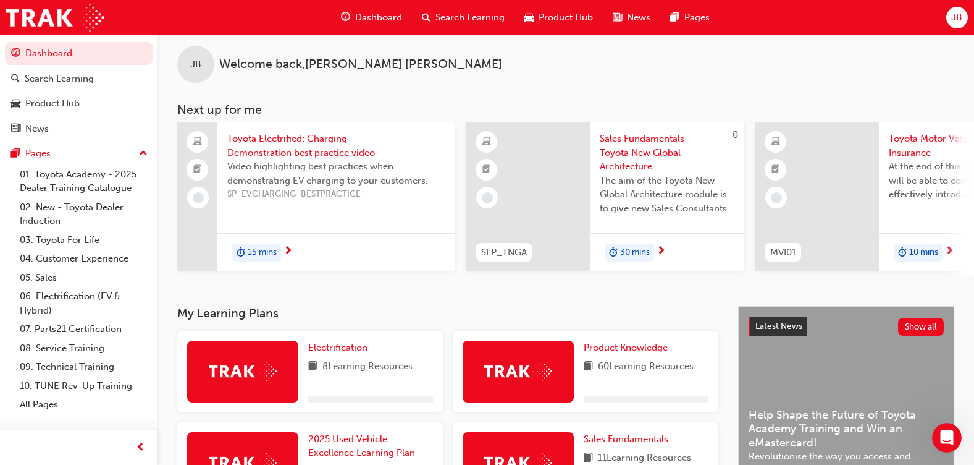
scroll to position [387, 0]
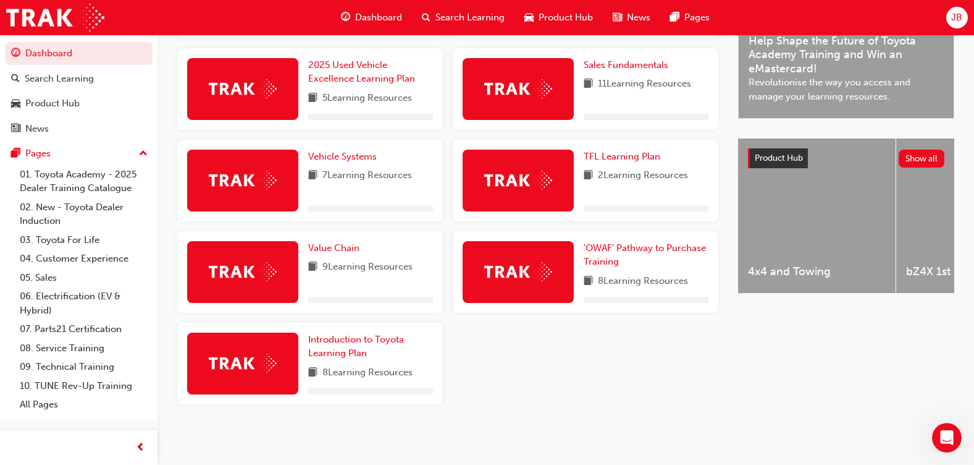
click at [616, 75] on div "Sales Fundamentals 11 Learning Resources" at bounding box center [646, 89] width 125 height 62
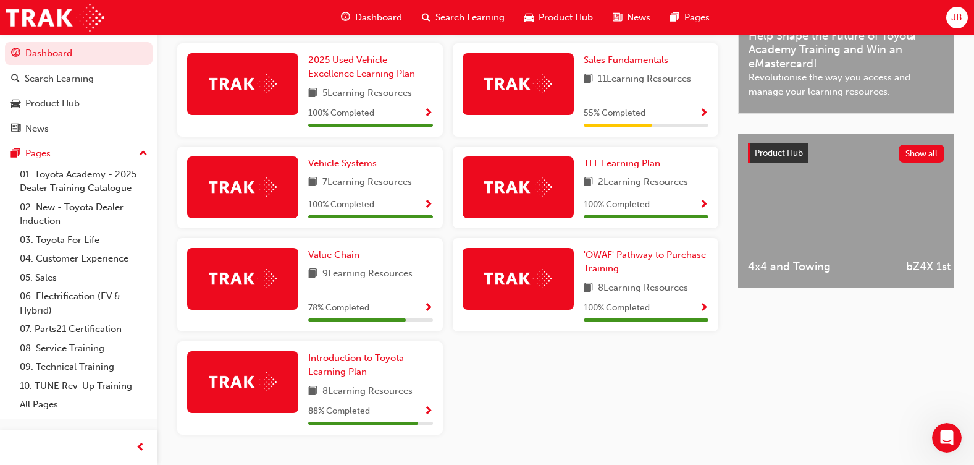
click at [617, 60] on span "Sales Fundamentals" at bounding box center [626, 59] width 85 height 11
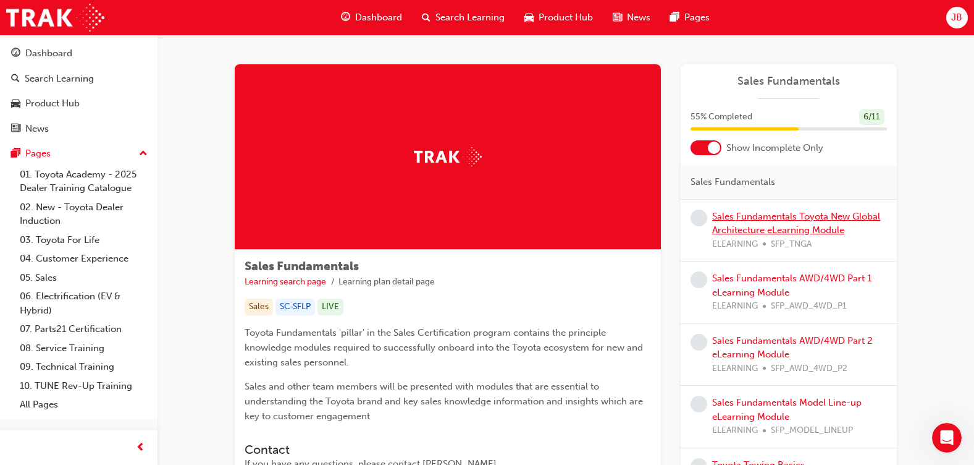
click at [730, 224] on div "Sales Fundamentals Toyota New Global Architecture eLearning Module ELEARNING SF…" at bounding box center [799, 230] width 175 height 42
click at [788, 214] on link "Sales Fundamentals Toyota New Global Architecture eLearning Module" at bounding box center [796, 223] width 168 height 25
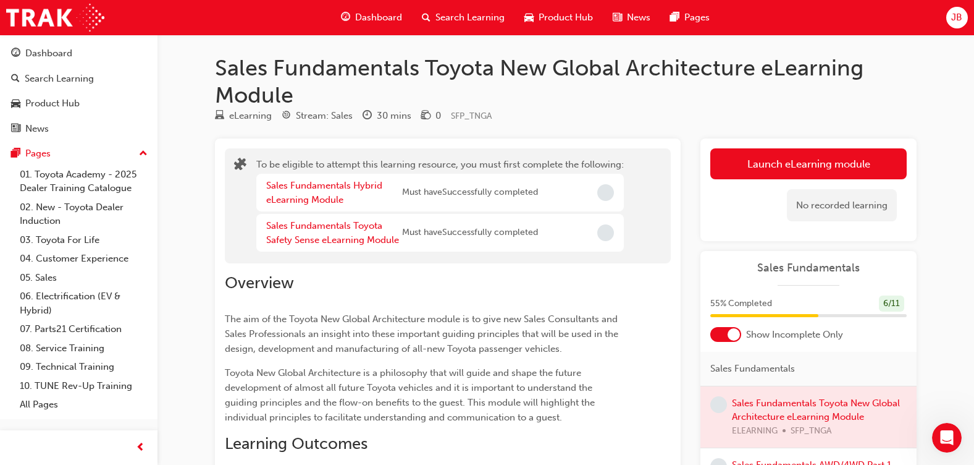
click at [343, 192] on div "Sales Fundamentals Hybrid eLearning Module" at bounding box center [334, 193] width 136 height 28
click at [331, 180] on link "Sales Fundamentals Hybrid eLearning Module" at bounding box center [324, 192] width 116 height 25
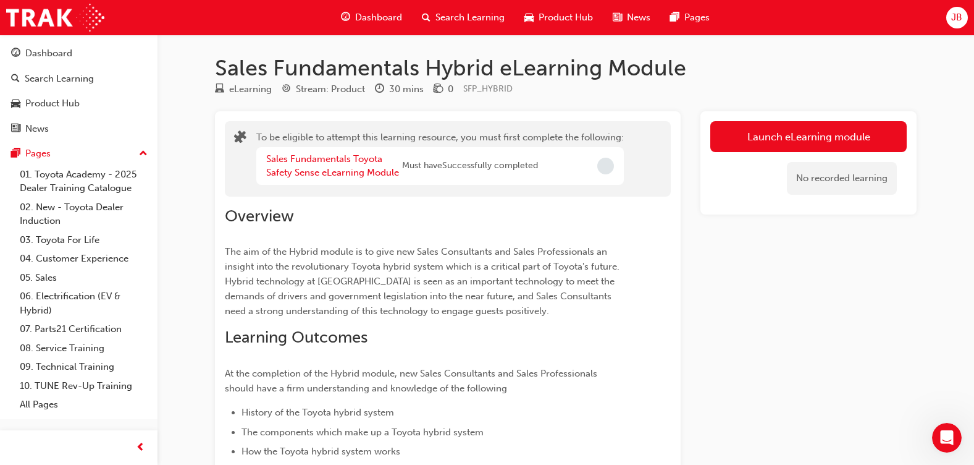
click at [331, 148] on div "Sales Fundamentals Toyota Safety Sense eLearning Module Must have Successfully …" at bounding box center [440, 166] width 368 height 38
click at [329, 152] on div "Sales Fundamentals Toyota Safety Sense eLearning Module" at bounding box center [334, 166] width 136 height 28
click at [329, 154] on link "Sales Fundamentals Toyota Safety Sense eLearning Module" at bounding box center [332, 165] width 133 height 25
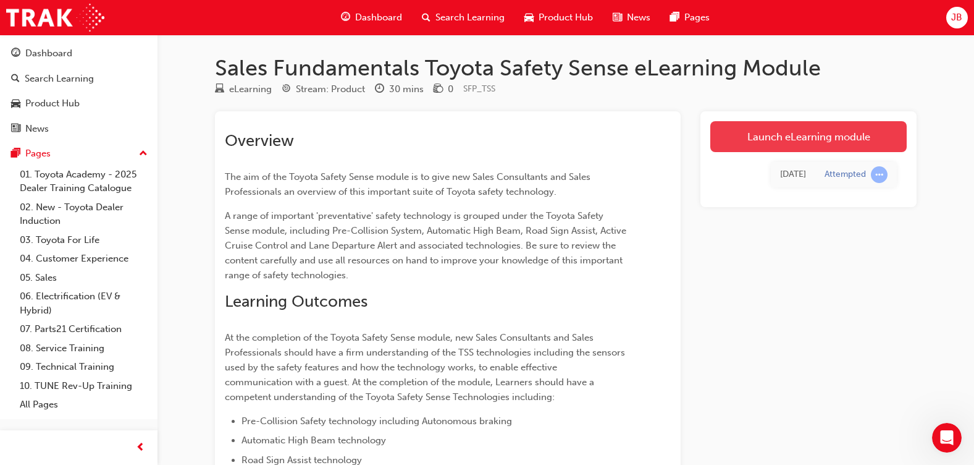
click at [762, 135] on link "Launch eLearning module" at bounding box center [808, 136] width 196 height 31
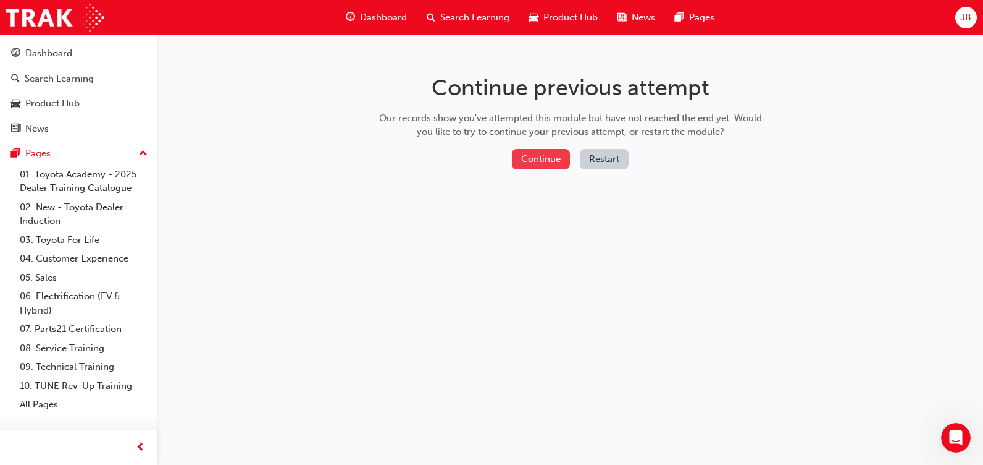
click at [526, 162] on button "Continue" at bounding box center [541, 159] width 58 height 20
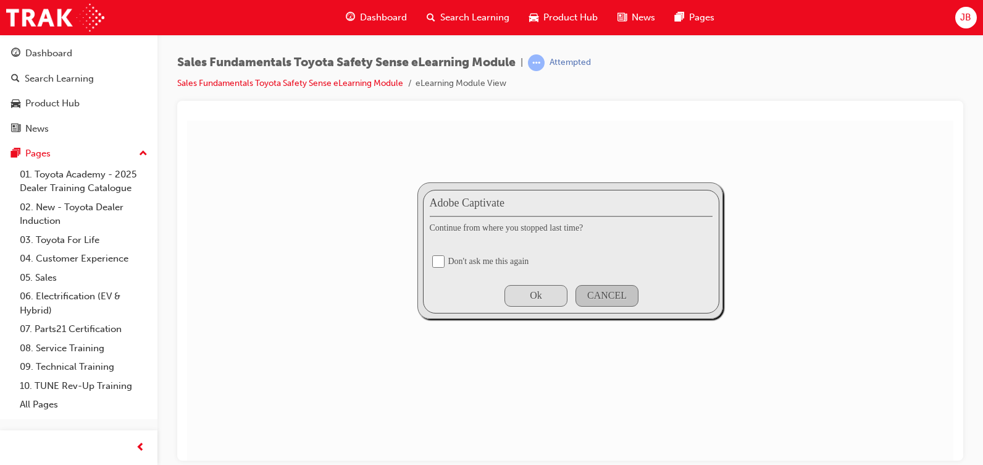
click at [552, 292] on div "Ok" at bounding box center [536, 295] width 63 height 22
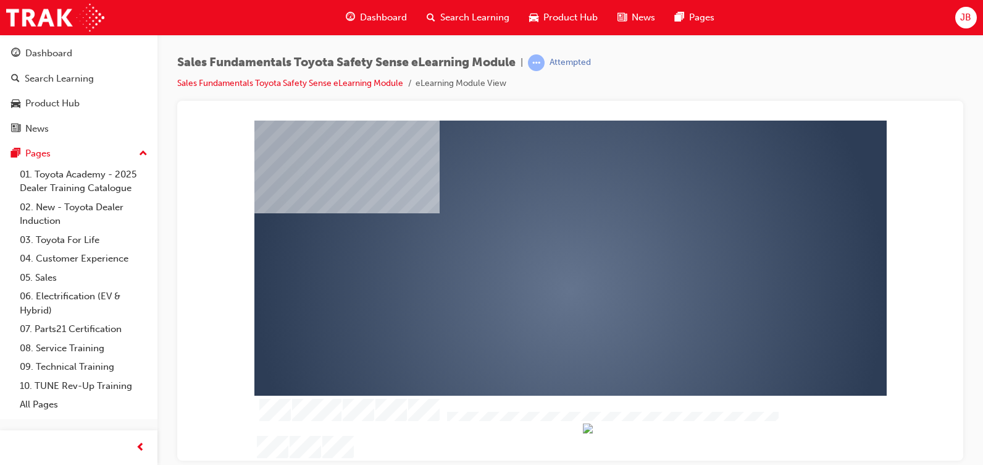
click at [535, 254] on div "play" at bounding box center [535, 254] width 0 height 0
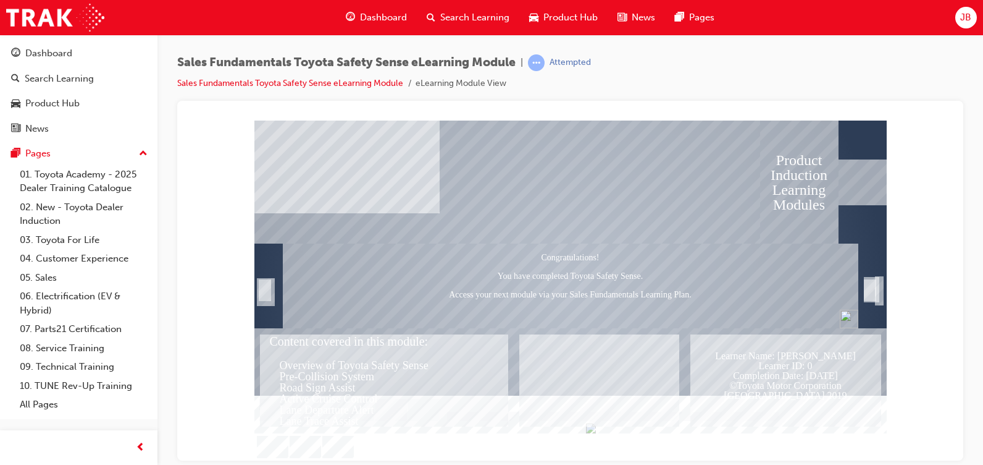
click at [876, 286] on div "Trigger this button to exit" at bounding box center [870, 290] width 12 height 22
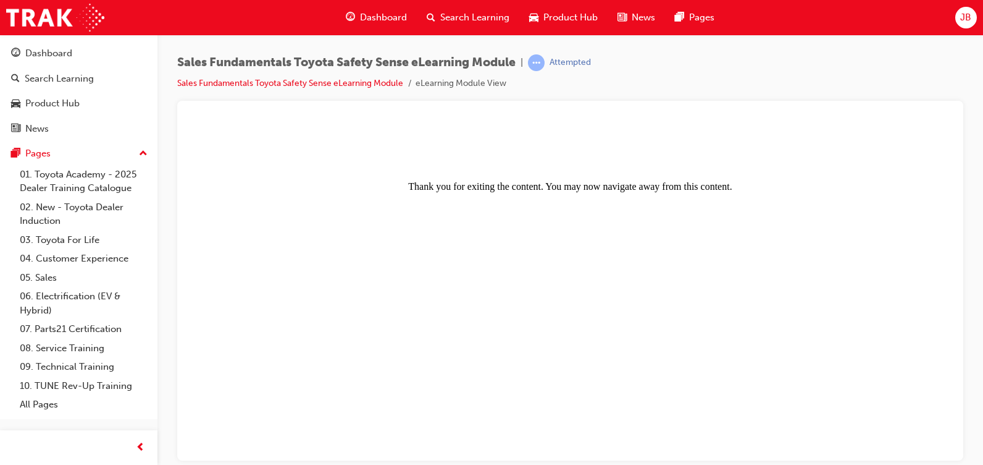
click at [876, 287] on body "Thank you for exiting the content. You may now navigate away from this content." at bounding box center [570, 290] width 757 height 330
drag, startPoint x: 876, startPoint y: 287, endPoint x: 814, endPoint y: 316, distance: 69.1
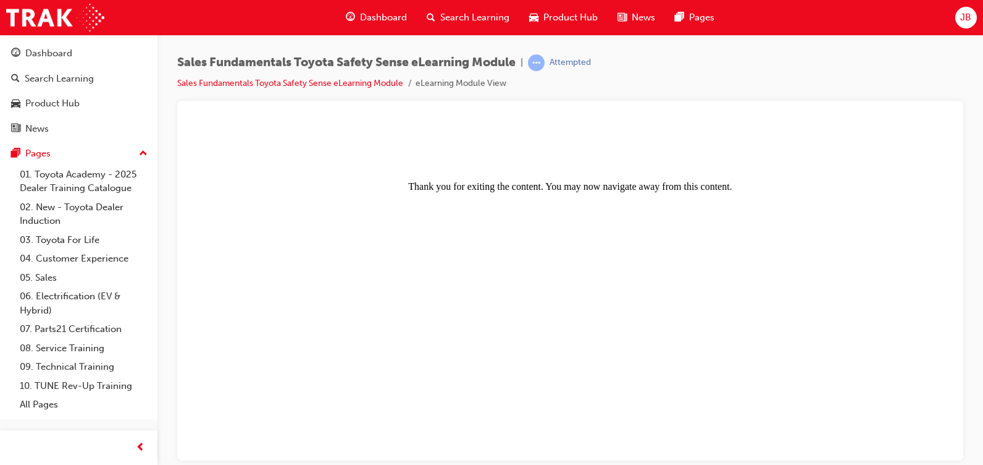
click at [814, 316] on body "Thank you for exiting the content. You may now navigate away from this content." at bounding box center [570, 290] width 757 height 330
click at [721, 317] on body "Thank you for exiting the content. You may now navigate away from this content." at bounding box center [570, 290] width 757 height 330
drag, startPoint x: 721, startPoint y: 317, endPoint x: 731, endPoint y: 148, distance: 168.9
click at [731, 148] on center "Thank you for exiting the content. You may now navigate away from this content." at bounding box center [570, 158] width 757 height 67
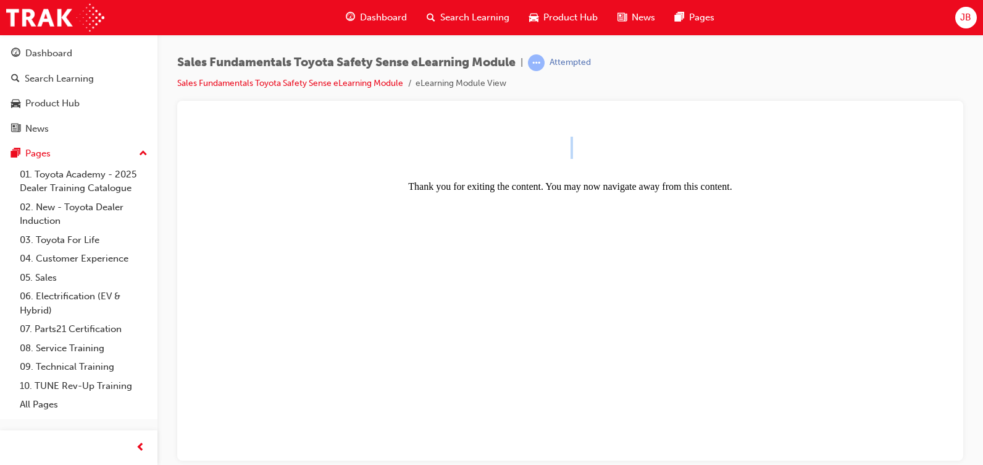
click at [733, 148] on center "Thank you for exiting the content. You may now navigate away from this content." at bounding box center [570, 158] width 757 height 67
click at [552, 59] on div "Attempted" at bounding box center [559, 62] width 63 height 17
click at [542, 59] on span "learningRecordVerb_ATTEMPT-icon" at bounding box center [536, 62] width 17 height 17
click at [572, 59] on div "Attempted" at bounding box center [570, 63] width 41 height 12
click at [559, 66] on div "Attempted" at bounding box center [570, 63] width 41 height 12
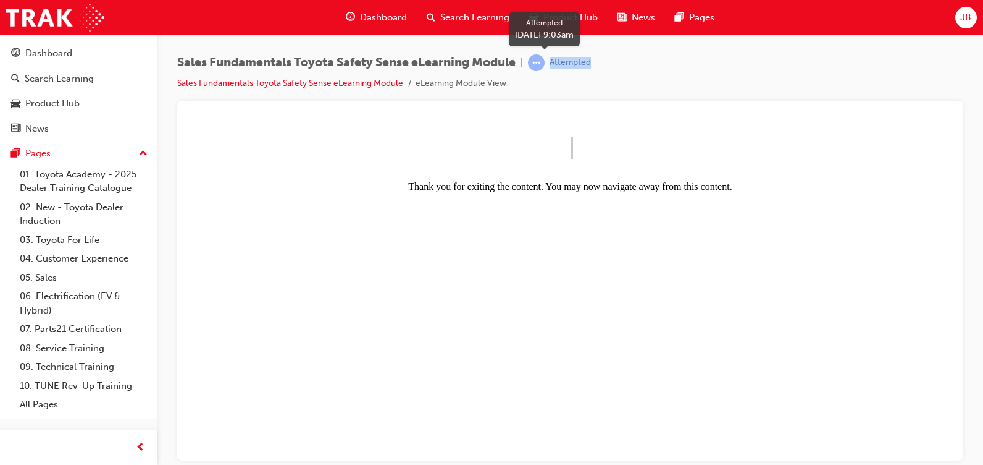
click at [559, 66] on div "Attempted" at bounding box center [570, 63] width 41 height 12
drag, startPoint x: 559, startPoint y: 66, endPoint x: 497, endPoint y: 85, distance: 64.7
click at [497, 85] on li "eLearning Module View" at bounding box center [461, 84] width 91 height 14
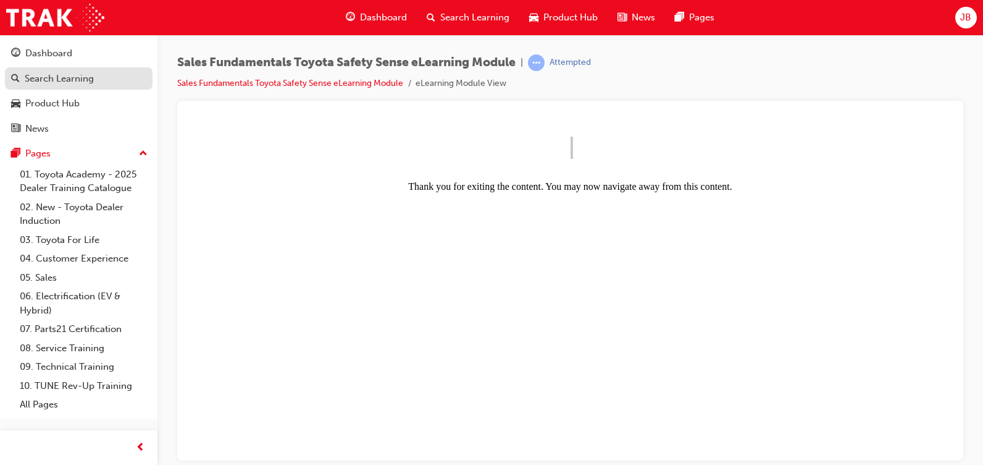
click at [72, 85] on div "Search Learning" at bounding box center [78, 78] width 135 height 15
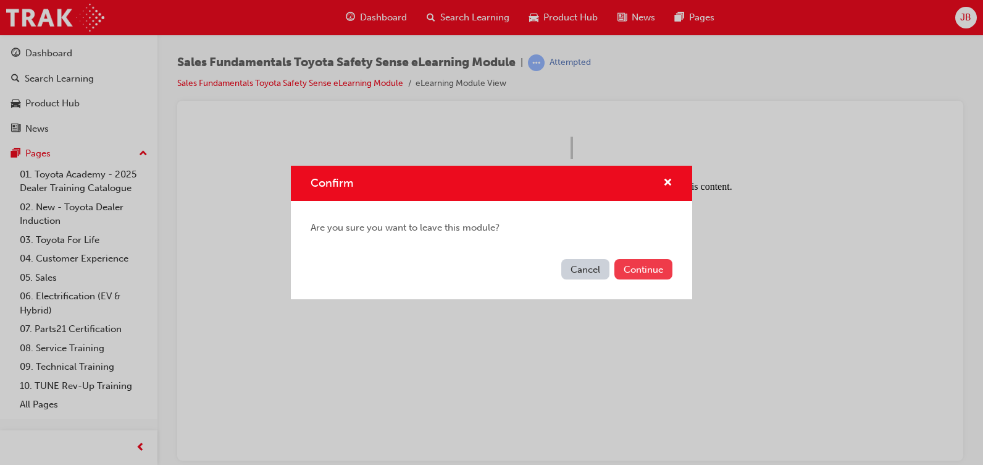
click at [622, 269] on button "Continue" at bounding box center [644, 269] width 58 height 20
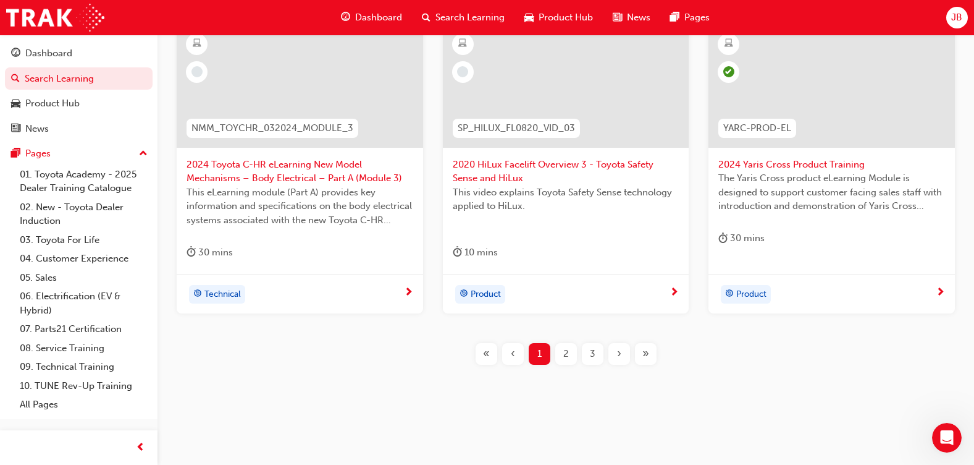
scroll to position [138, 0]
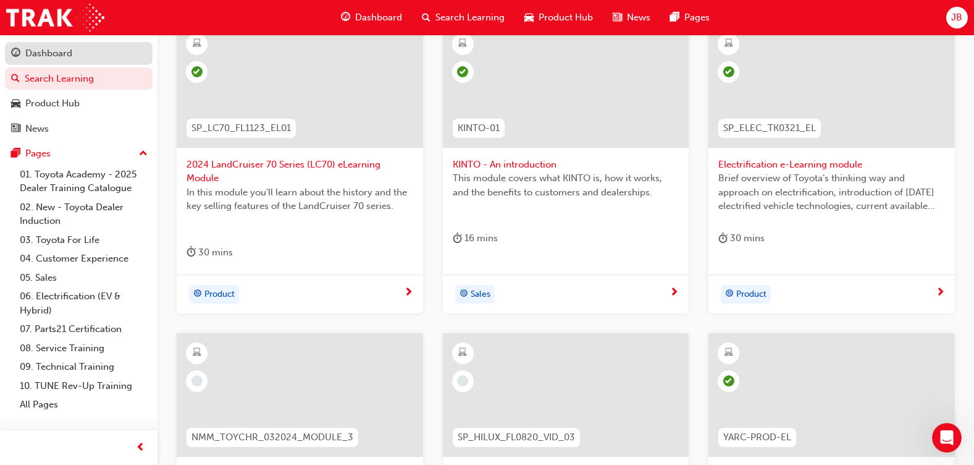
click at [56, 51] on div "Dashboard" at bounding box center [48, 53] width 47 height 14
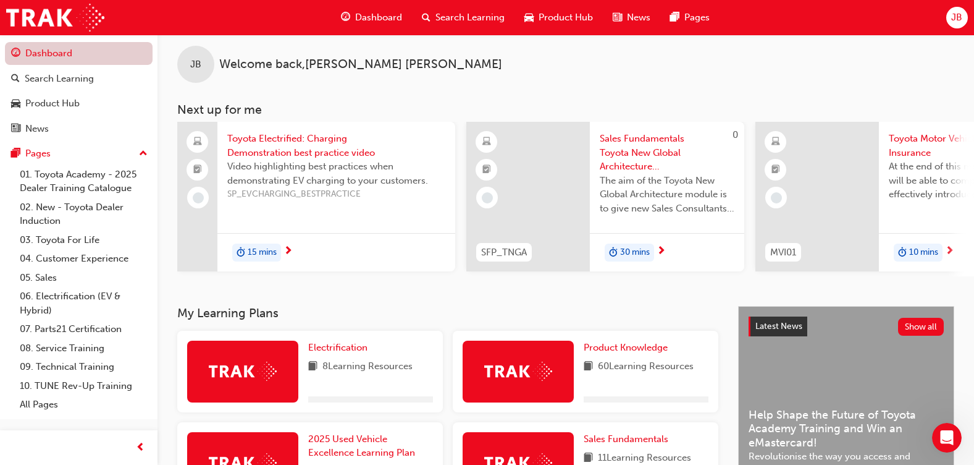
scroll to position [262, 0]
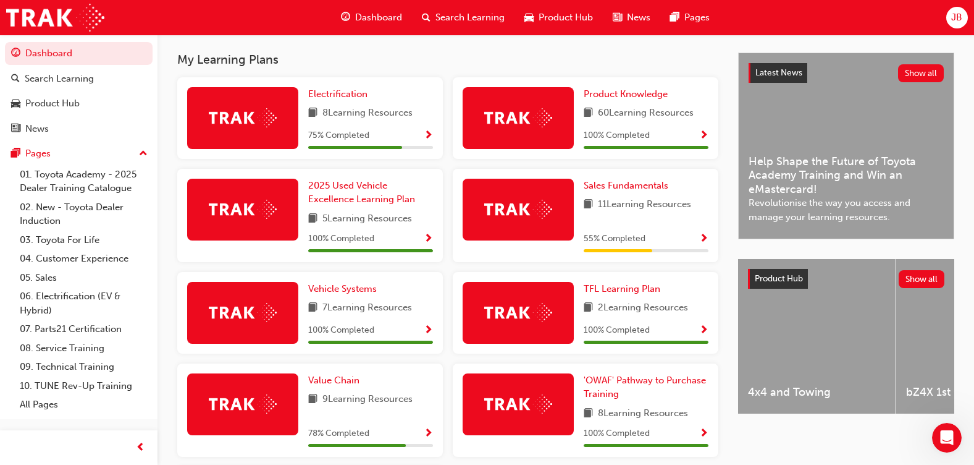
click at [335, 120] on span "8 Learning Resources" at bounding box center [367, 113] width 90 height 15
click at [345, 99] on span "Electrification" at bounding box center [337, 93] width 59 height 11
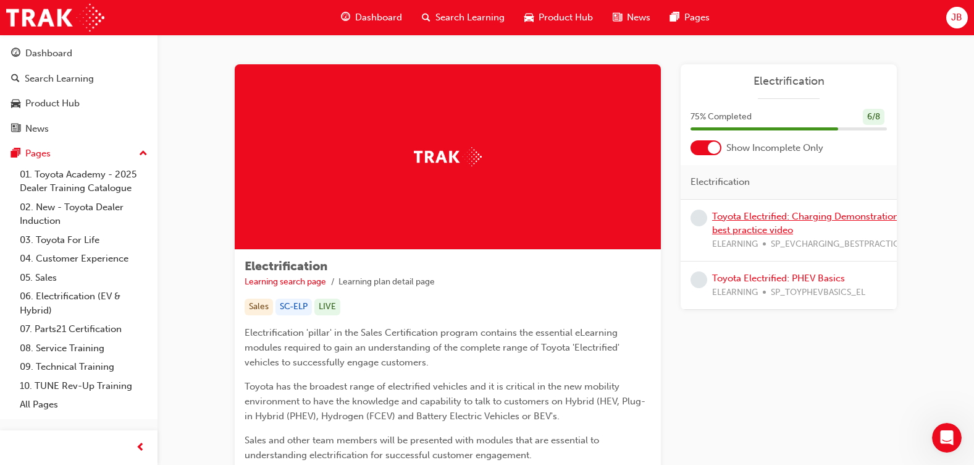
click at [754, 217] on link "Toyota Electrified: Charging Demonstration best practice video" at bounding box center [805, 223] width 187 height 25
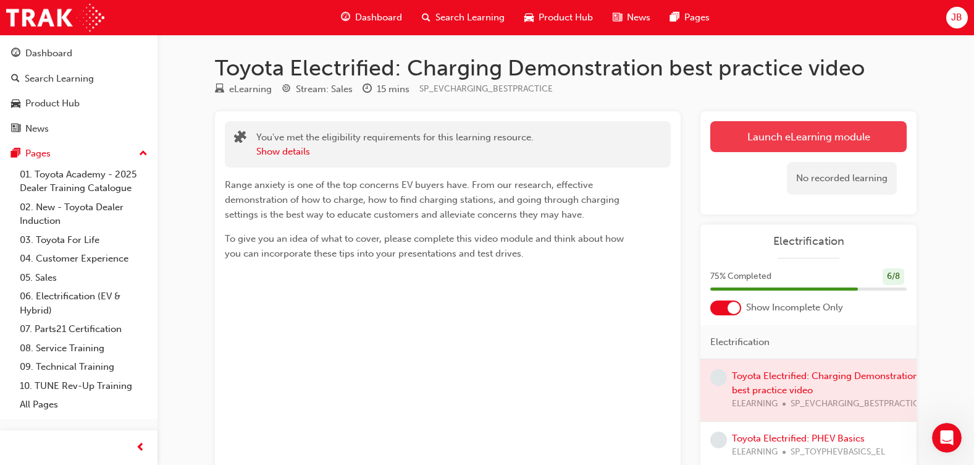
click at [747, 149] on link "Launch eLearning module" at bounding box center [808, 136] width 196 height 31
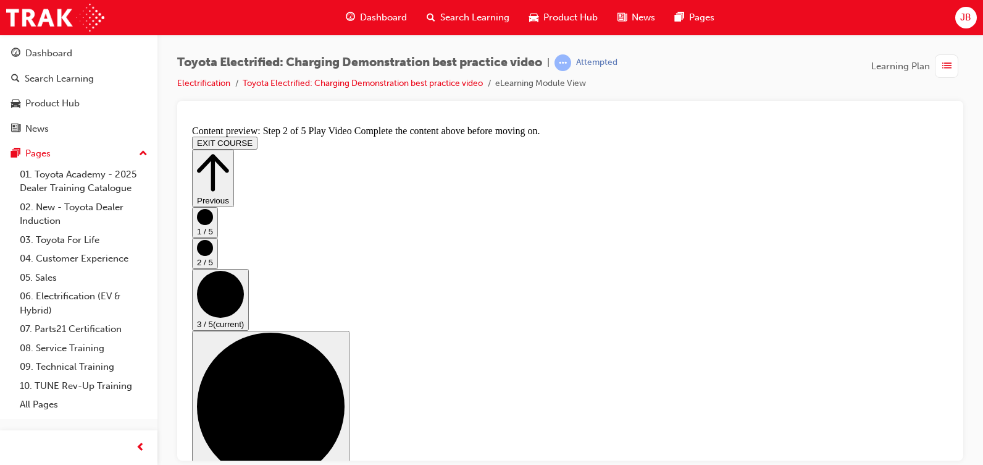
scroll to position [185, 0]
checkbox input "true"
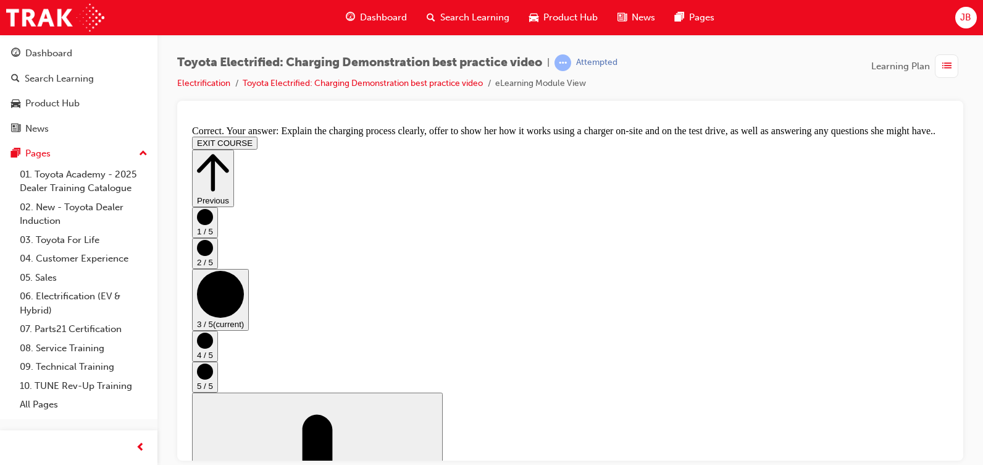
scroll to position [270, 0]
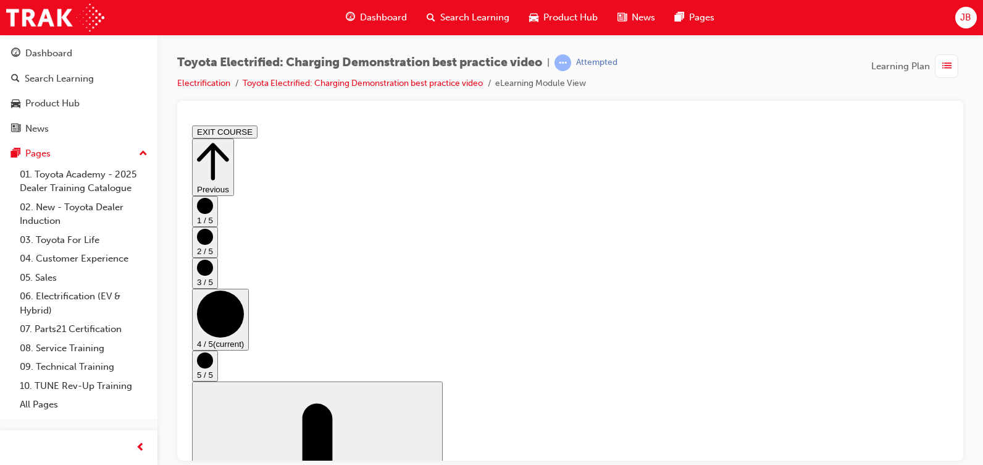
scroll to position [31, 0]
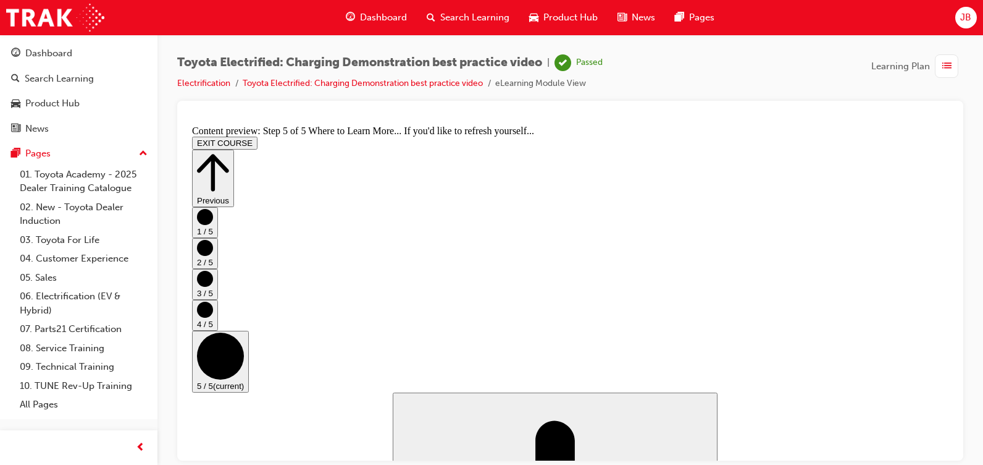
scroll to position [229, 0]
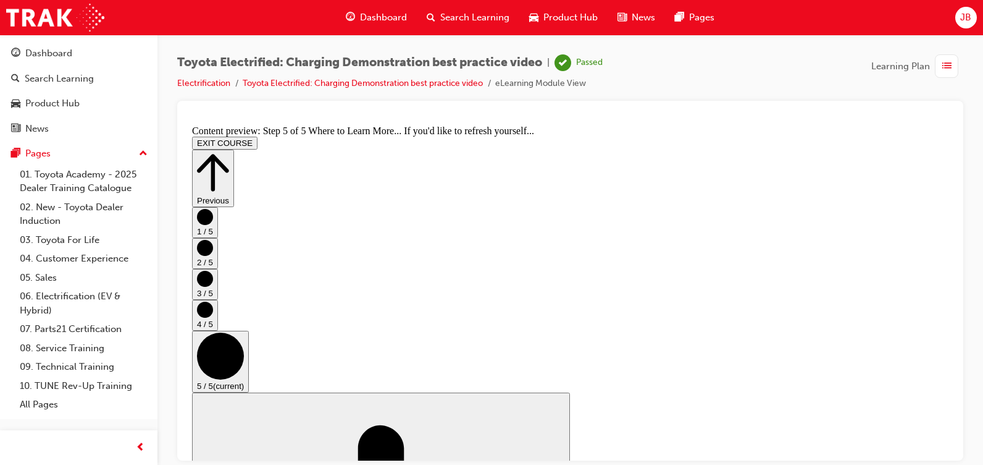
click at [258, 137] on button "EXIT COURSE" at bounding box center [224, 142] width 65 height 13
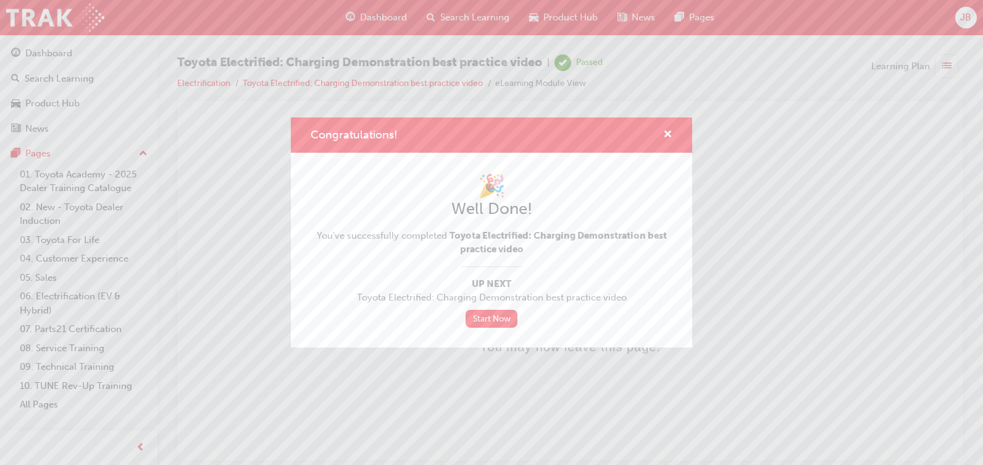
scroll to position [0, 0]
click at [487, 314] on link "Start Now" at bounding box center [492, 318] width 52 height 18
click at [495, 314] on link "Start Now" at bounding box center [492, 318] width 52 height 18
click at [494, 321] on link "Start Now" at bounding box center [492, 318] width 52 height 18
click at [495, 319] on link "Start Now" at bounding box center [492, 318] width 52 height 18
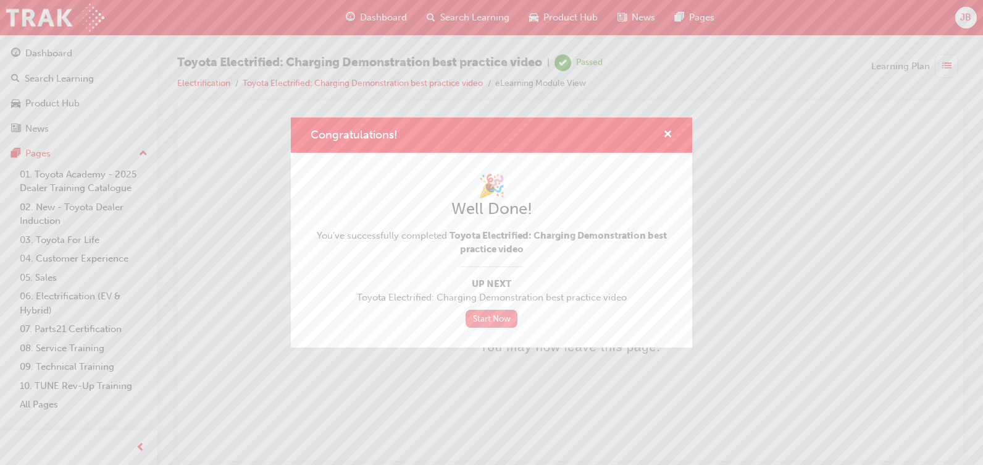
click at [495, 319] on link "Start Now" at bounding box center [492, 318] width 52 height 18
click at [672, 132] on div "Congratulations!" at bounding box center [492, 134] width 402 height 35
click at [667, 132] on span "cross-icon" at bounding box center [667, 135] width 9 height 11
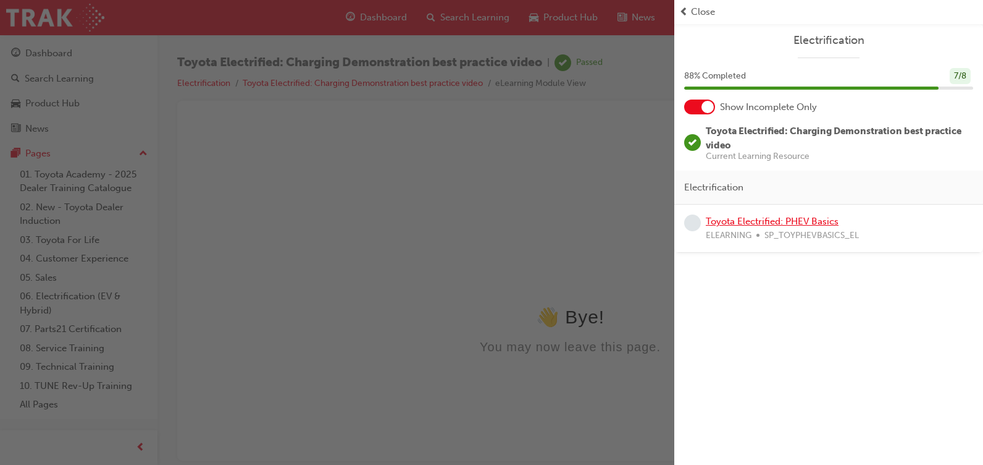
click at [731, 216] on link "Toyota Electrified: PHEV Basics" at bounding box center [772, 221] width 133 height 11
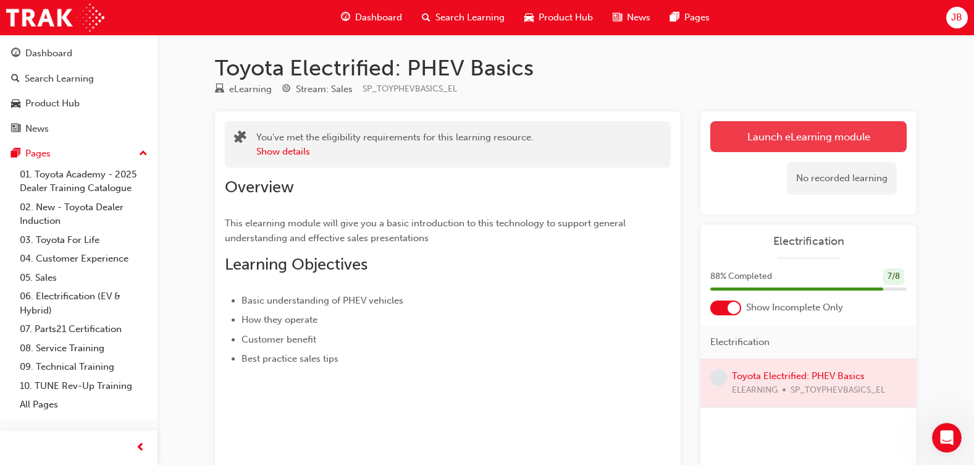
click at [778, 146] on link "Launch eLearning module" at bounding box center [808, 136] width 196 height 31
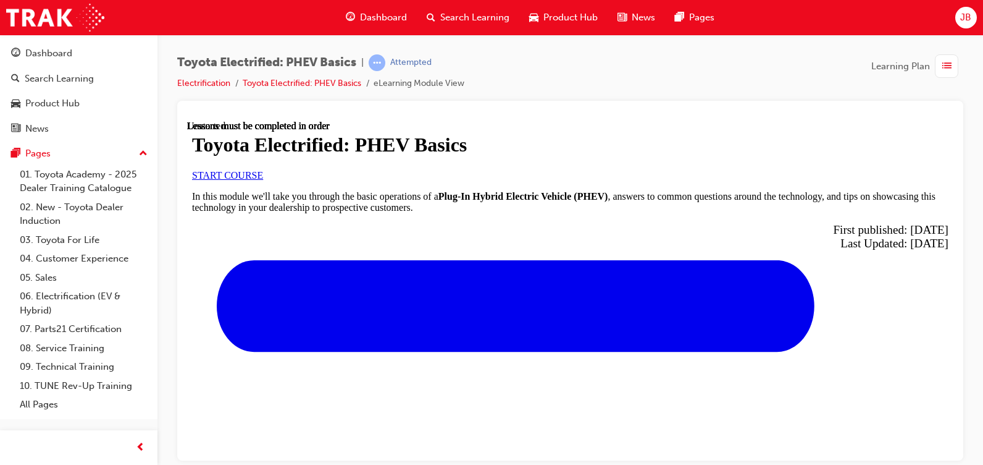
click at [263, 180] on link "START COURSE" at bounding box center [227, 174] width 71 height 11
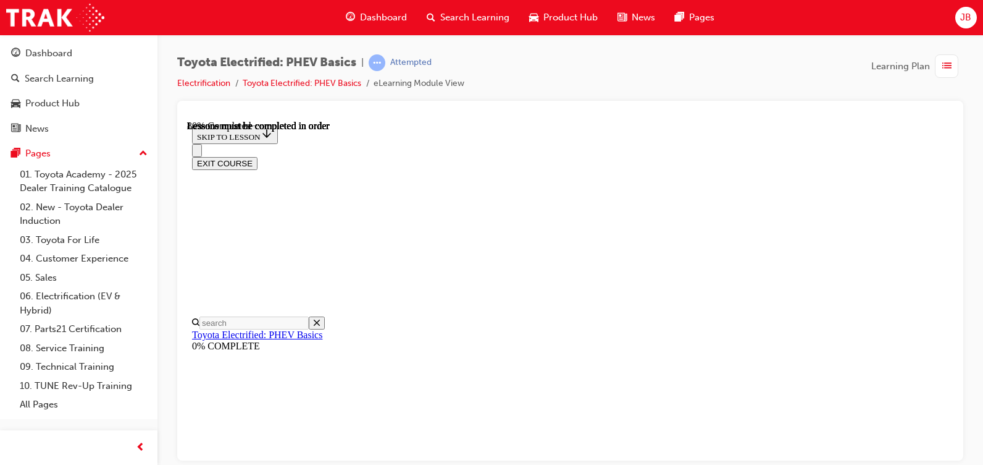
scroll to position [903, 0]
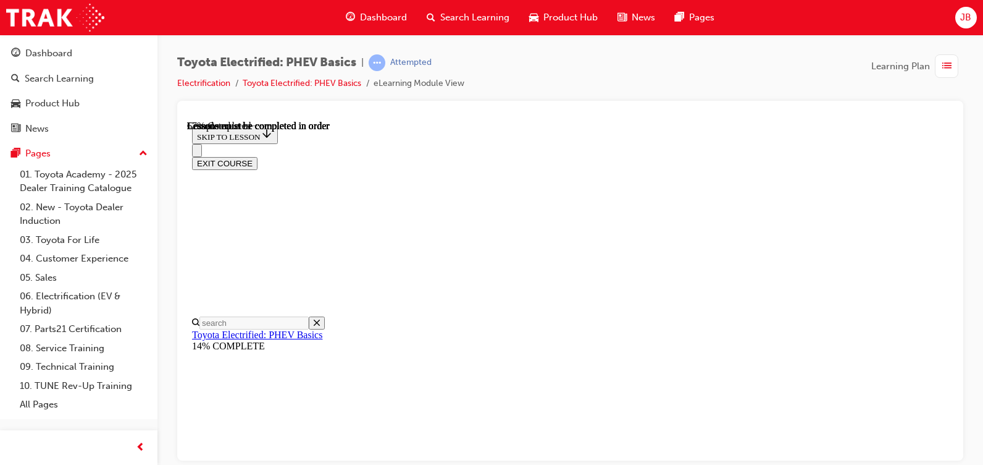
scroll to position [224, 0]
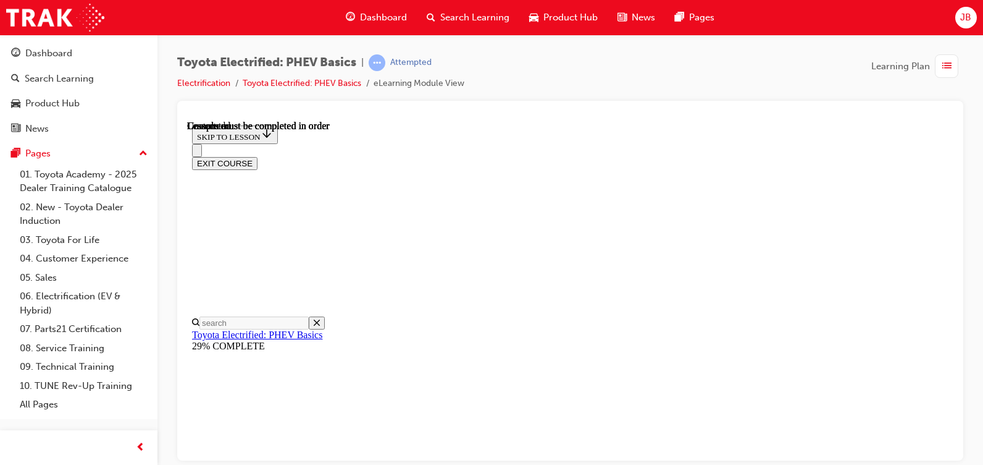
scroll to position [438, 0]
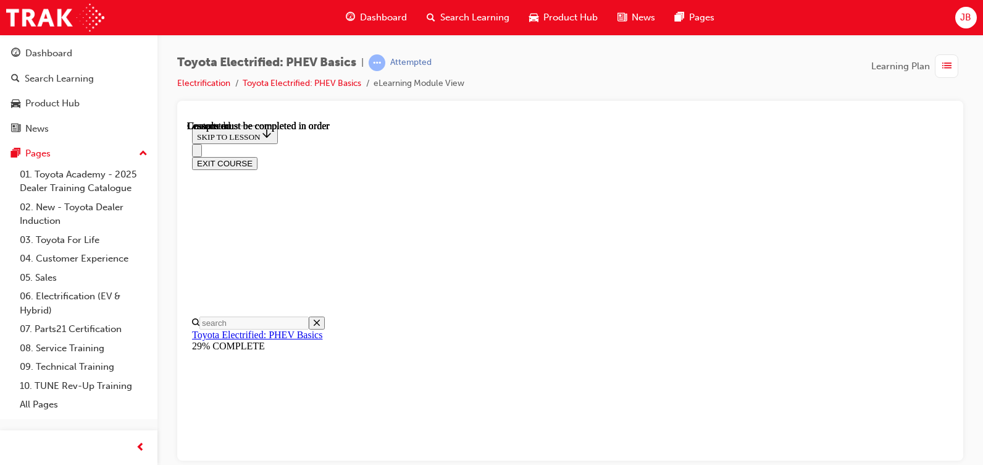
scroll to position [562, 0]
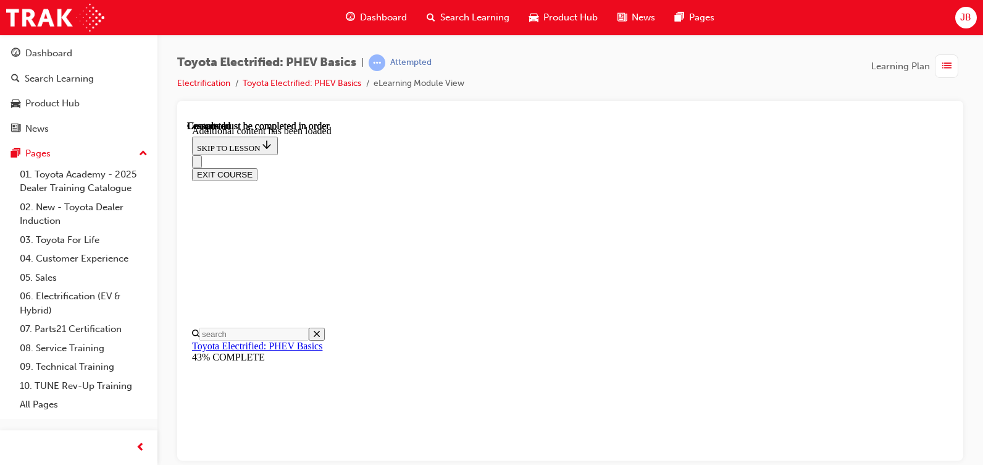
scroll to position [377, 0]
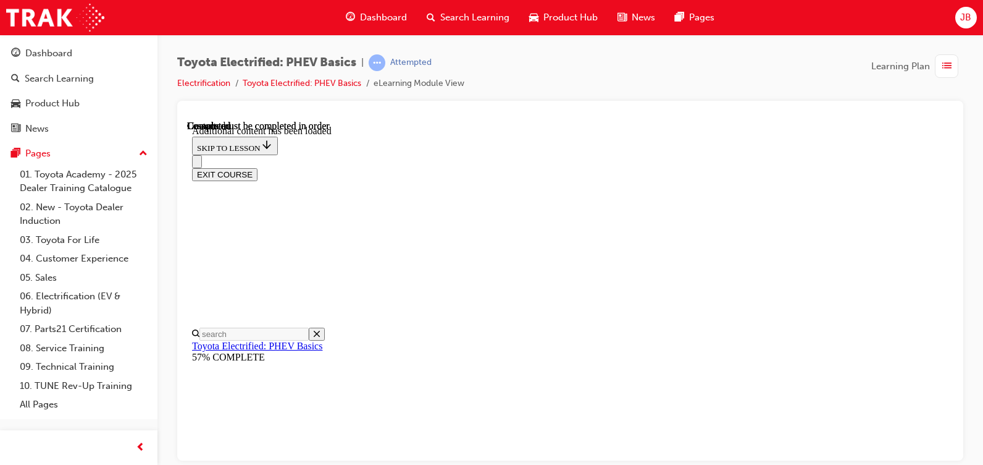
scroll to position [1212, 0]
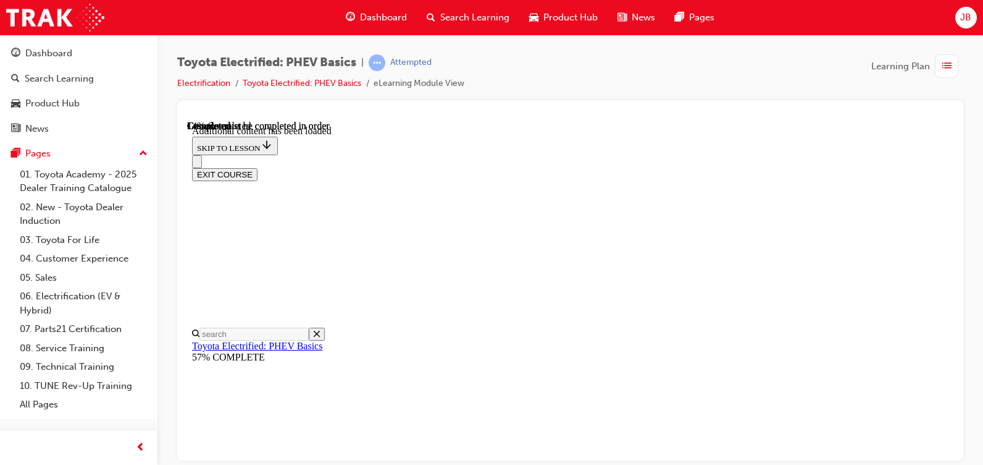
scroll to position [38, 0]
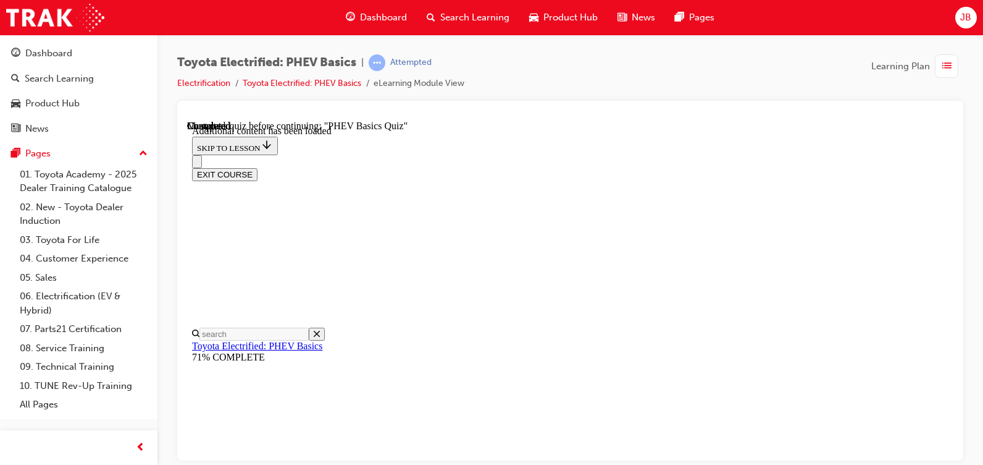
scroll to position [988, 0]
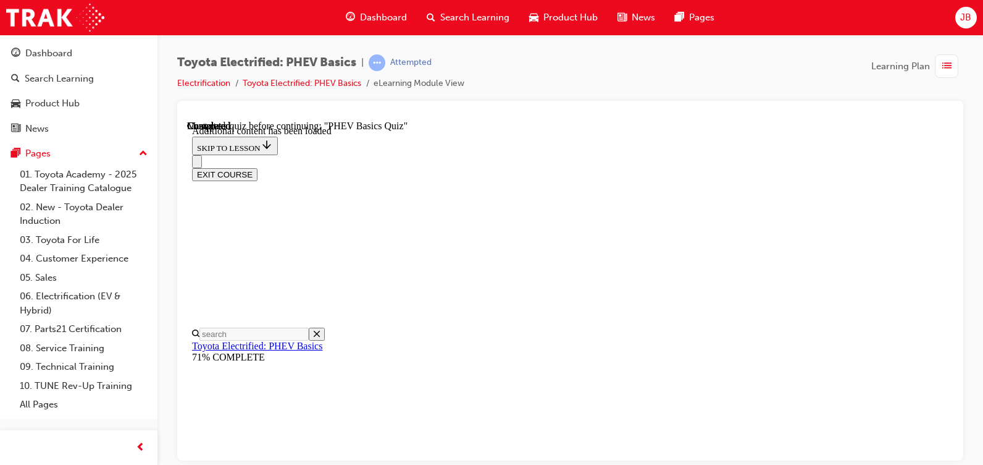
scroll to position [161, 0]
radio input "true"
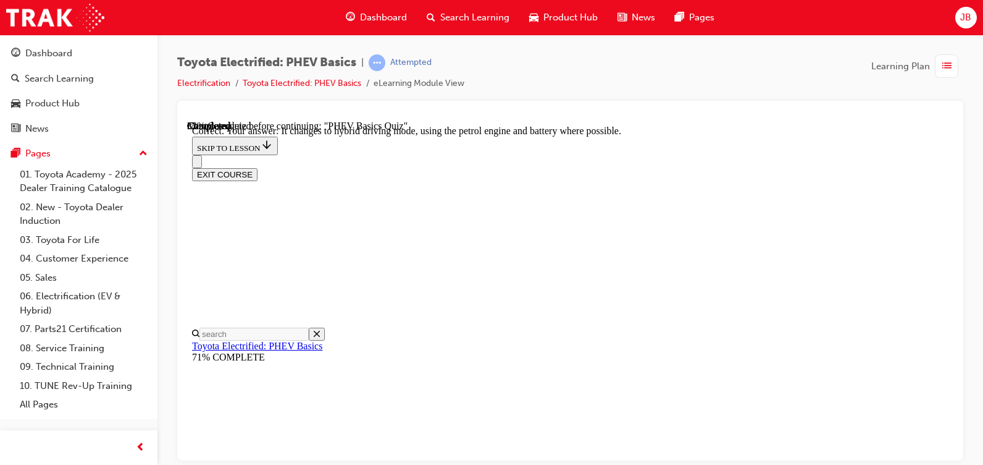
scroll to position [257, 0]
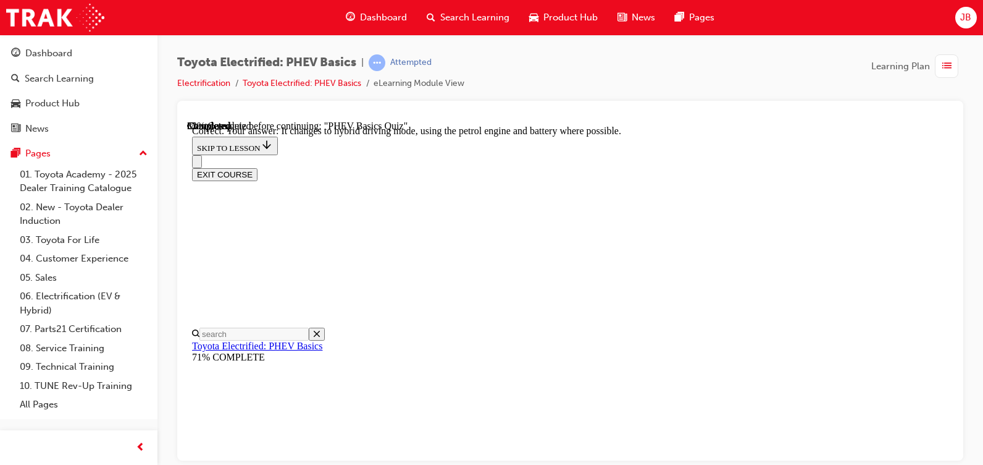
radio input "true"
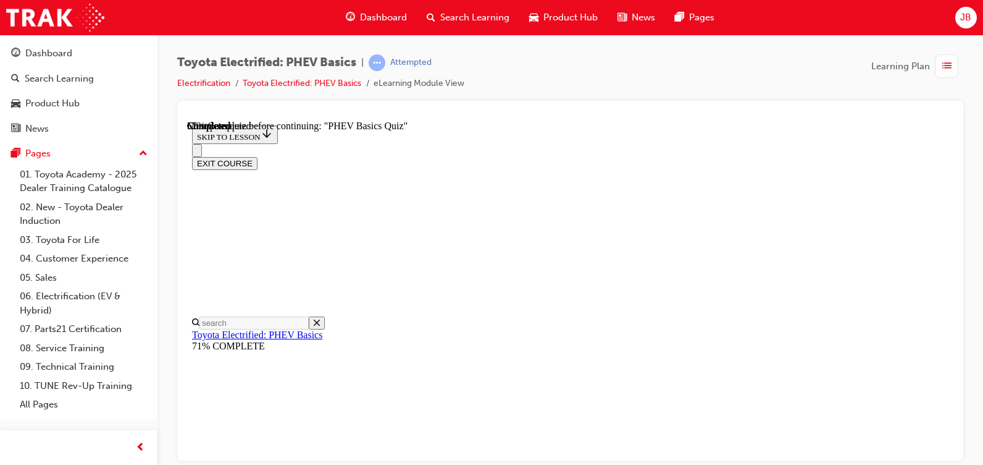
scroll to position [153, 0]
radio input "true"
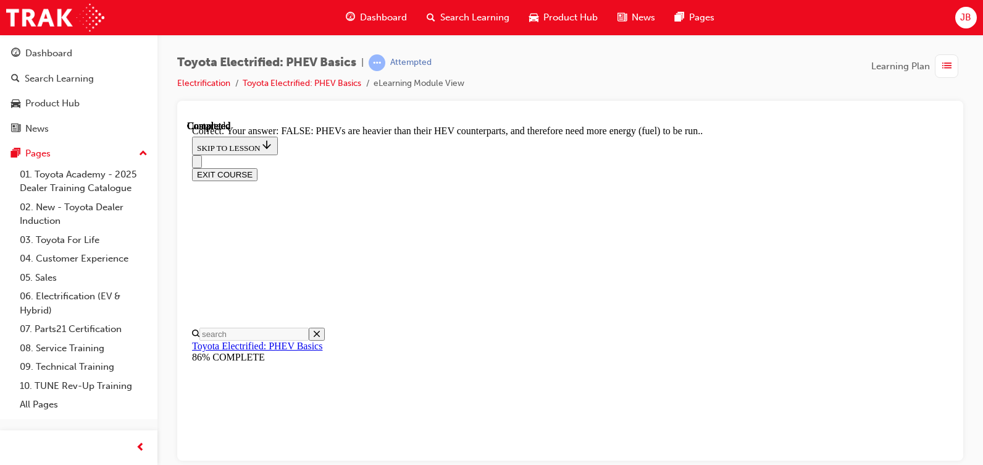
scroll to position [337, 0]
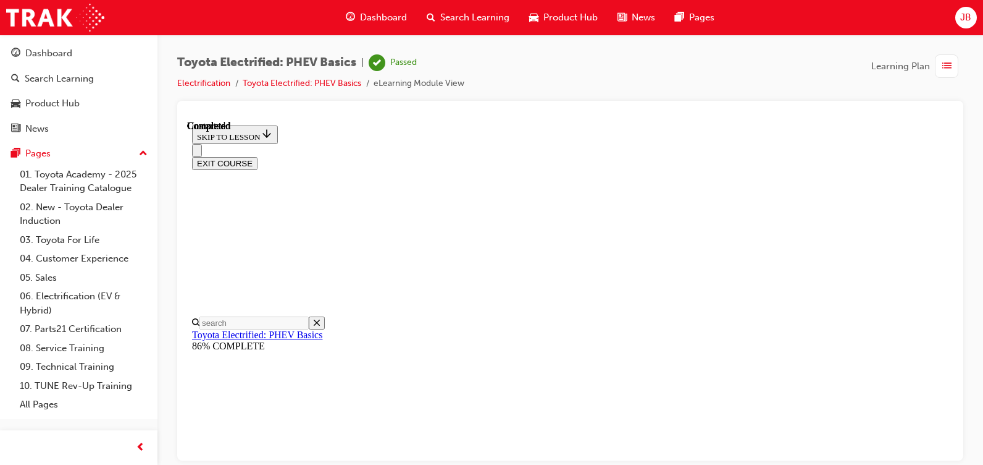
scroll to position [331, 0]
click at [258, 156] on button "EXIT COURSE" at bounding box center [224, 162] width 65 height 13
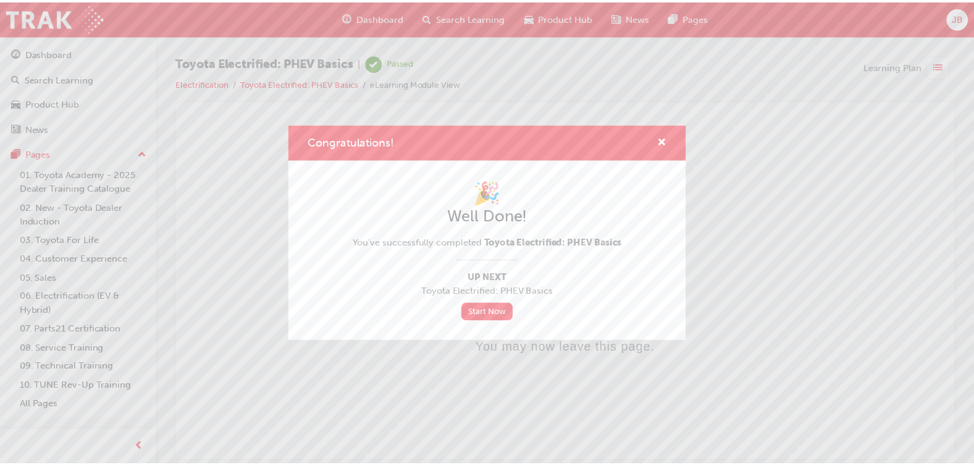
scroll to position [0, 0]
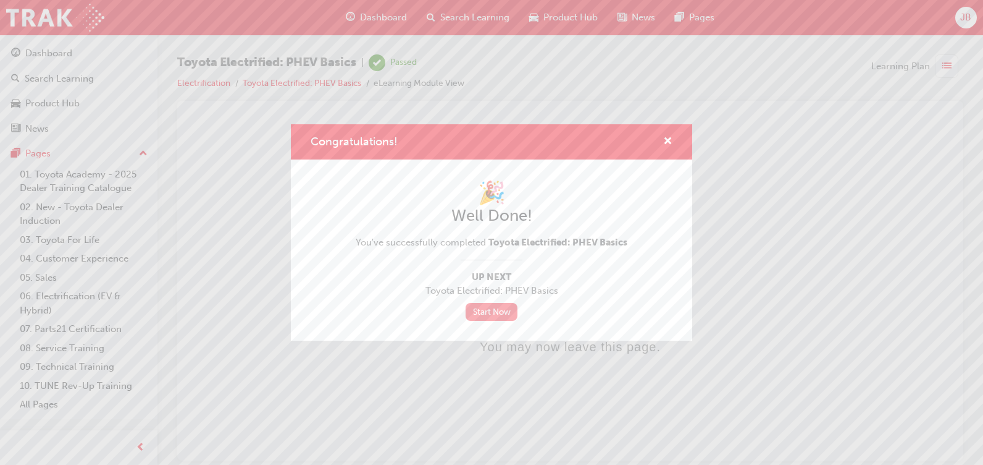
click at [490, 311] on link "Start Now" at bounding box center [492, 312] width 52 height 18
click at [495, 304] on link "Start Now" at bounding box center [492, 312] width 52 height 18
click at [494, 304] on link "Start Now" at bounding box center [492, 312] width 52 height 18
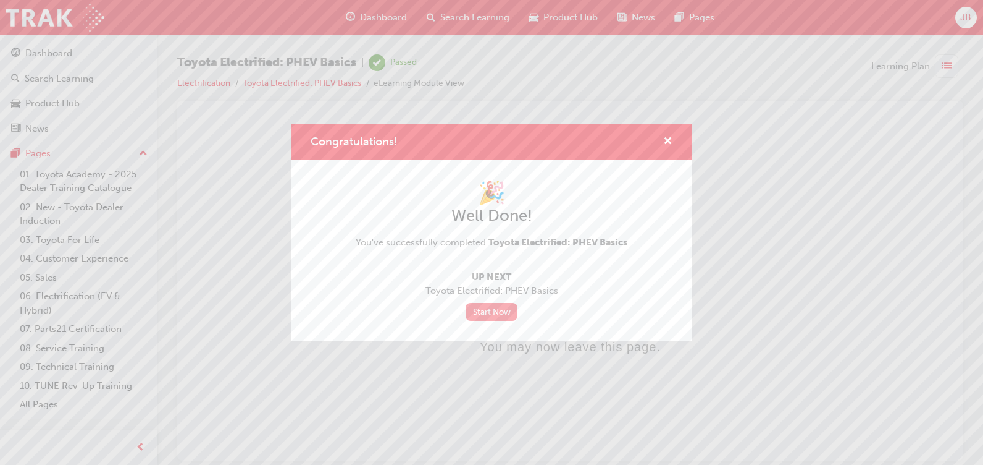
click at [494, 304] on link "Start Now" at bounding box center [492, 312] width 52 height 18
click at [493, 304] on link "Start Now" at bounding box center [492, 312] width 52 height 18
click at [492, 305] on link "Start Now" at bounding box center [492, 312] width 52 height 18
click at [494, 305] on link "Start Now" at bounding box center [492, 312] width 52 height 18
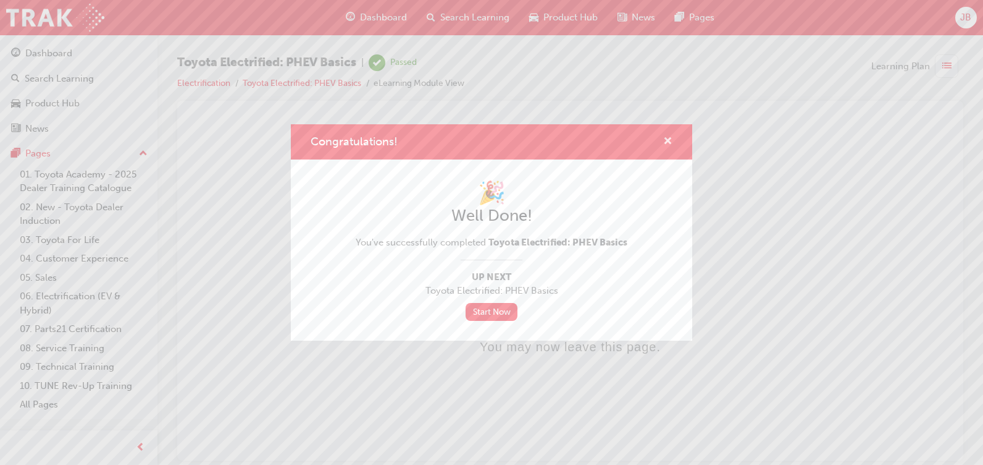
click at [671, 138] on span "cross-icon" at bounding box center [667, 142] width 9 height 11
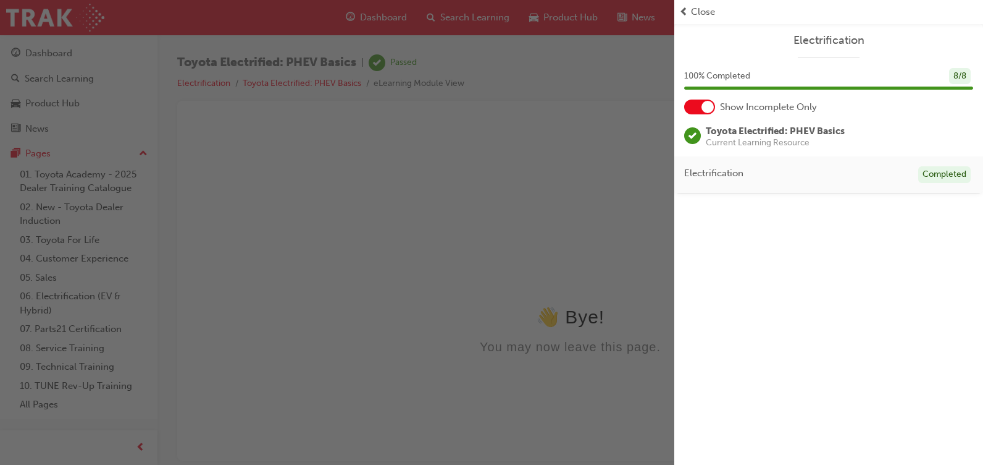
click at [76, 52] on div "button" at bounding box center [337, 232] width 675 height 465
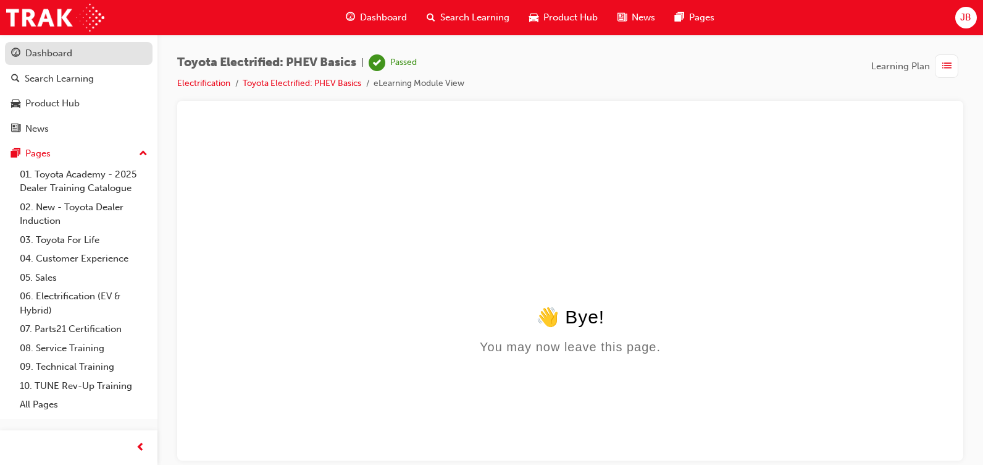
click at [62, 54] on div "Dashboard" at bounding box center [48, 53] width 47 height 14
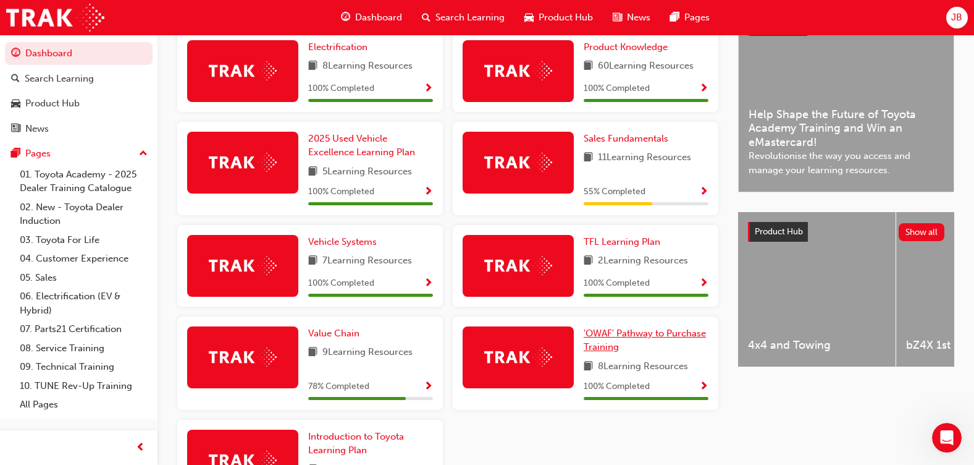
scroll to position [371, 0]
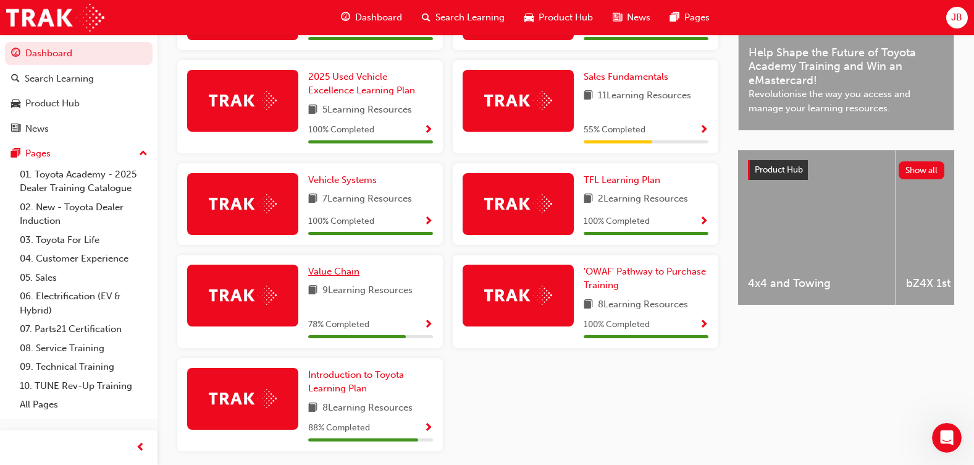
click at [343, 277] on span "Value Chain" at bounding box center [333, 271] width 51 height 11
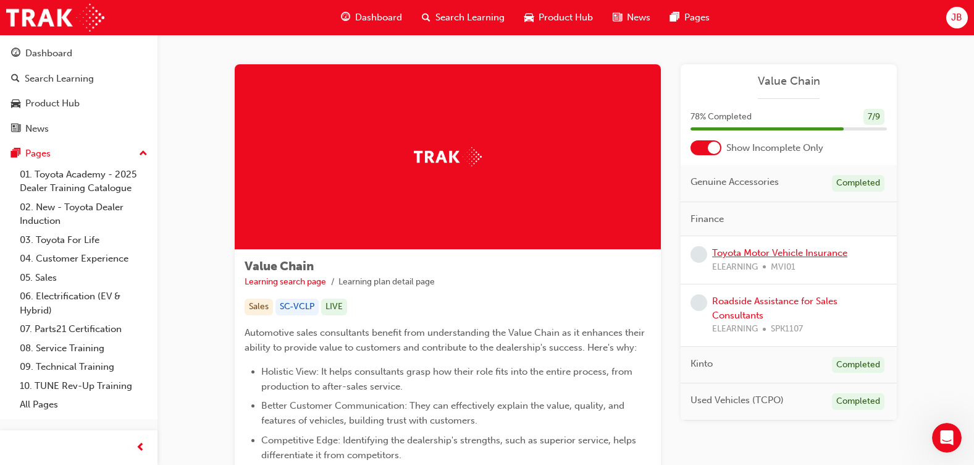
click at [724, 253] on link "Toyota Motor Vehicle Insurance" at bounding box center [779, 252] width 135 height 11
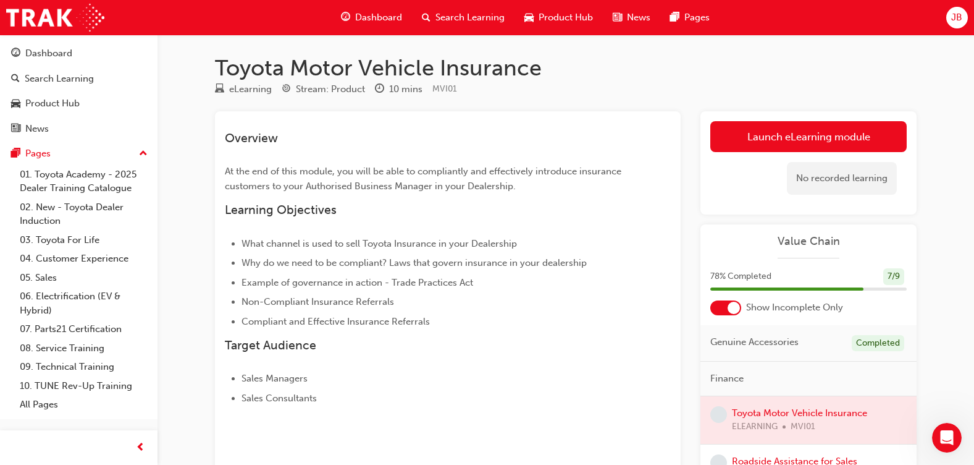
click at [771, 120] on div "Launch eLearning module Learning Plan No recorded learning" at bounding box center [808, 162] width 216 height 103
click at [767, 140] on link "Launch eLearning module" at bounding box center [808, 136] width 196 height 31
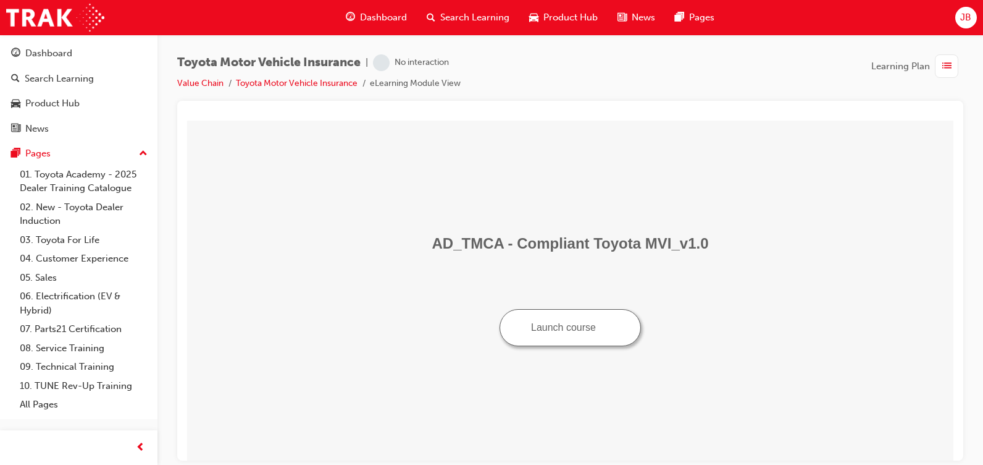
click at [595, 326] on button "Launch course" at bounding box center [570, 326] width 141 height 37
click at [544, 329] on button "Launch course" at bounding box center [570, 326] width 141 height 37
